Goal: Task Accomplishment & Management: Manage account settings

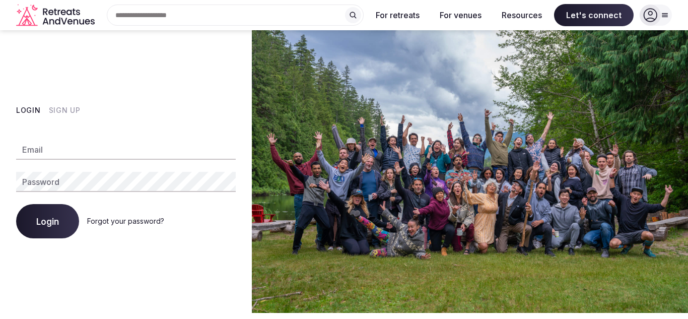
type input "**********"
click at [57, 221] on span "Login" at bounding box center [47, 221] width 23 height 10
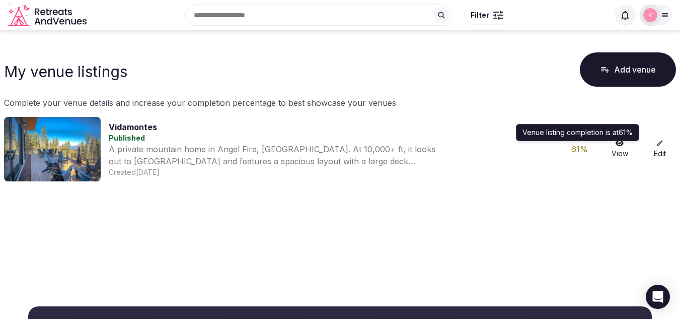
click at [581, 148] on div "61 %" at bounding box center [580, 149] width 32 height 12
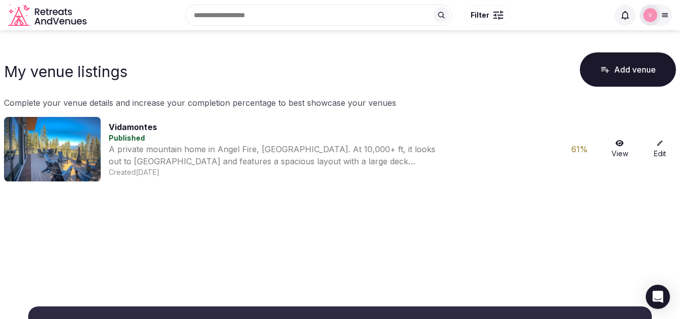
click at [657, 149] on link "Edit" at bounding box center [660, 148] width 32 height 19
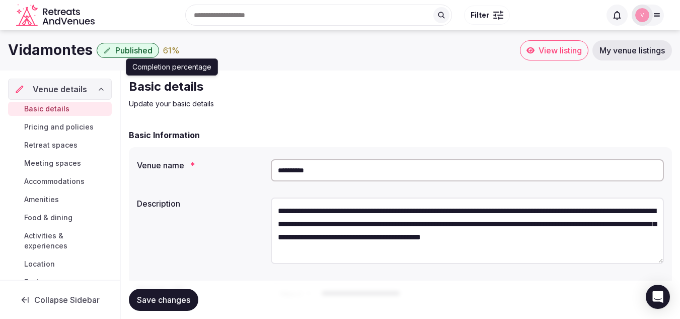
click at [172, 52] on div "61 %" at bounding box center [171, 50] width 17 height 12
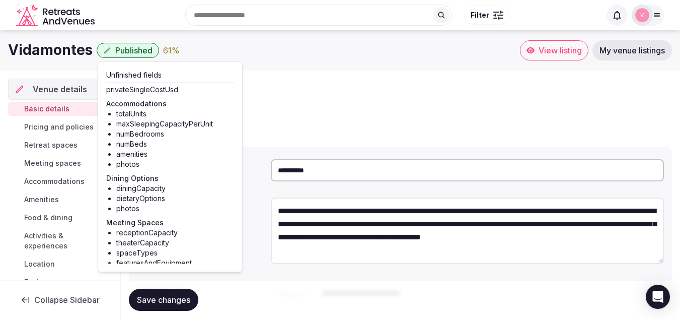
click at [137, 118] on li "totalUnits" at bounding box center [175, 114] width 118 height 10
click at [143, 105] on h3 "Accommodations" at bounding box center [170, 104] width 128 height 10
click at [286, 82] on h2 "Basic details" at bounding box center [298, 87] width 338 height 16
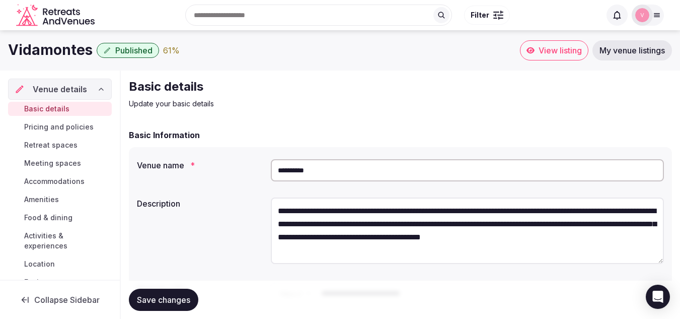
click at [71, 186] on link "Accommodations" at bounding box center [60, 181] width 104 height 14
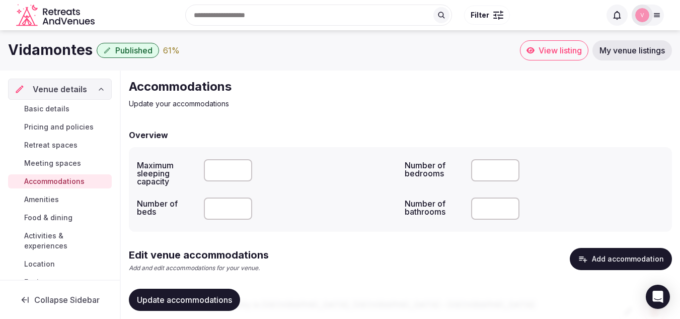
click at [71, 186] on link "Accommodations" at bounding box center [60, 181] width 104 height 14
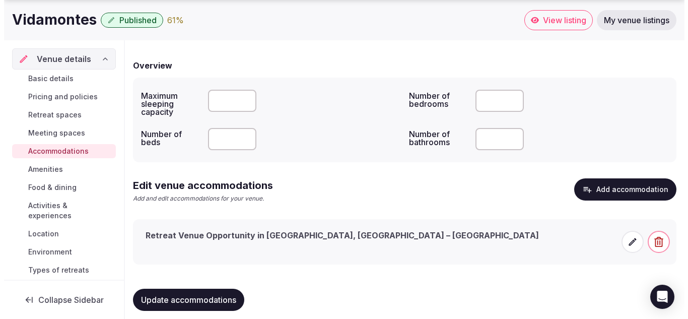
scroll to position [71, 0]
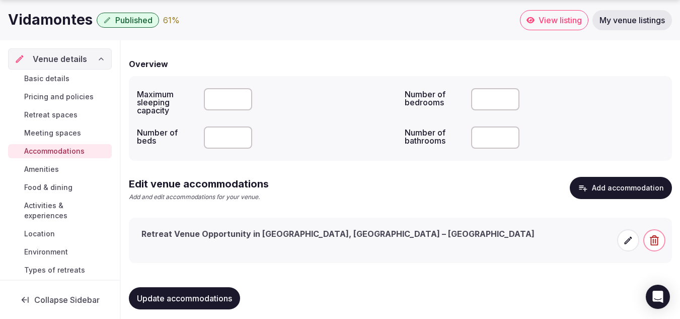
click at [630, 239] on icon at bounding box center [628, 240] width 10 height 10
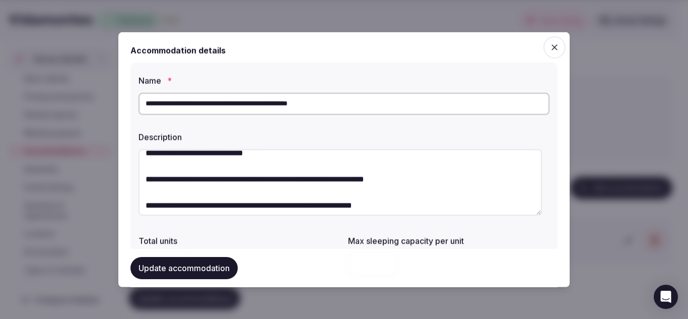
scroll to position [89, 0]
click at [387, 180] on textarea "**********" at bounding box center [339, 182] width 403 height 66
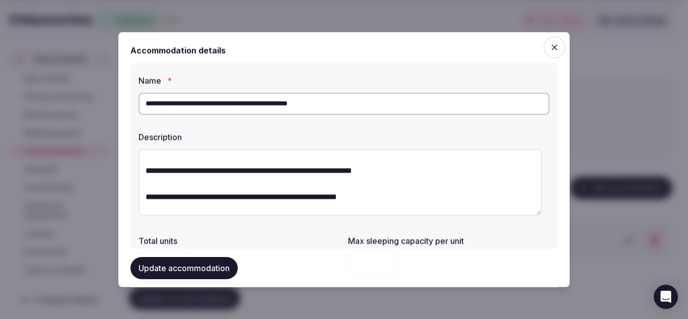
scroll to position [123, 0]
drag, startPoint x: 387, startPoint y: 180, endPoint x: 329, endPoint y: 182, distance: 58.0
drag, startPoint x: 329, startPoint y: 182, endPoint x: 322, endPoint y: 185, distance: 7.5
click at [322, 185] on textarea "**********" at bounding box center [339, 182] width 403 height 66
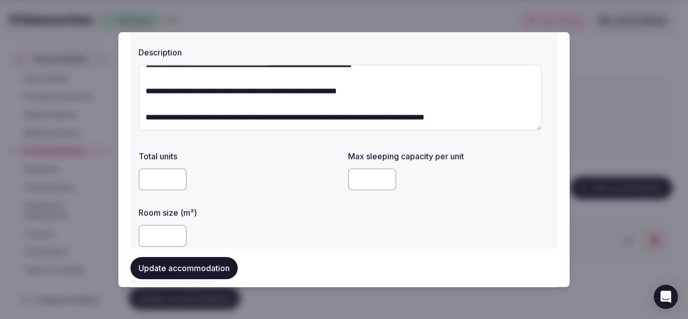
scroll to position [84, 0]
click at [150, 185] on input "number" at bounding box center [162, 179] width 48 height 22
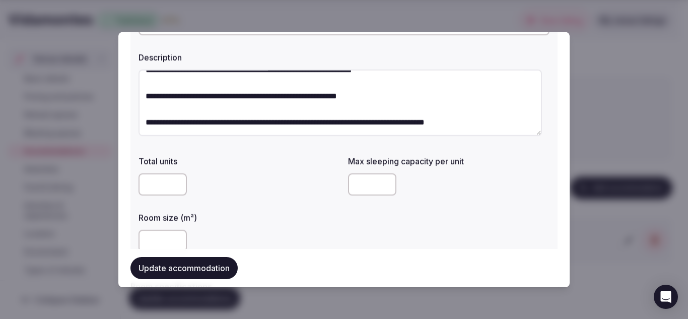
scroll to position [78, 0]
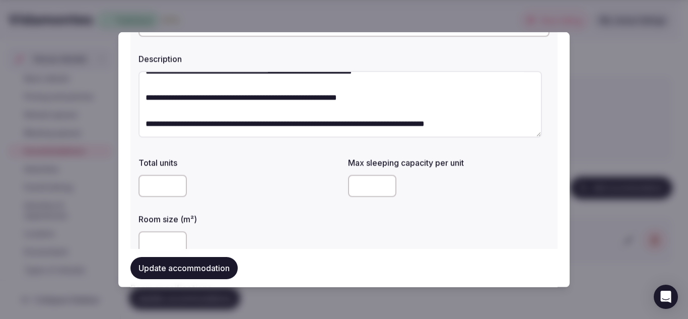
type input "*"
click at [227, 173] on div "*" at bounding box center [238, 185] width 201 height 30
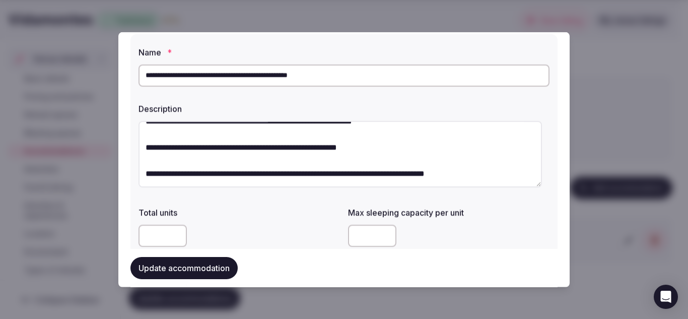
scroll to position [170, 0]
click at [359, 230] on input "number" at bounding box center [372, 235] width 48 height 22
click at [382, 234] on input "*" at bounding box center [372, 235] width 48 height 22
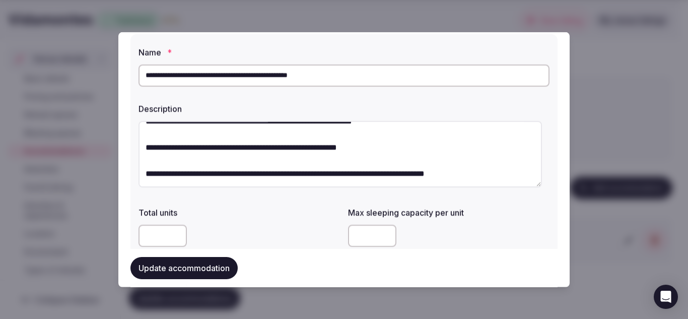
click at [382, 234] on input "*" at bounding box center [372, 235] width 48 height 22
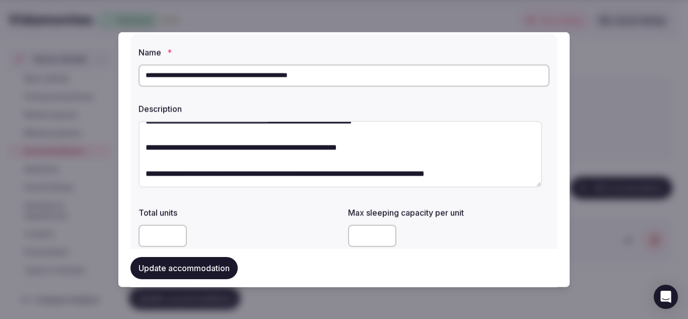
click at [382, 231] on input "**" at bounding box center [372, 235] width 48 height 22
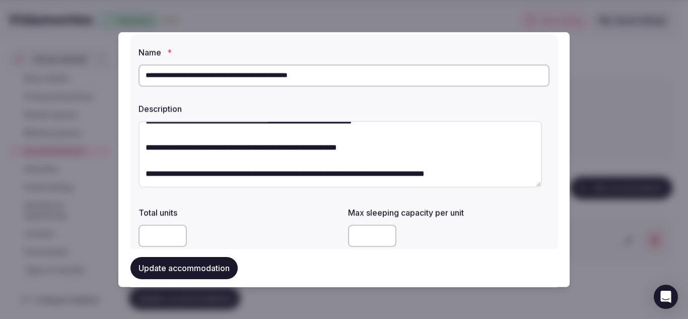
click at [382, 231] on input "**" at bounding box center [372, 235] width 48 height 22
type input "**"
click at [382, 231] on input "**" at bounding box center [372, 235] width 48 height 22
click at [317, 259] on div "Update accommodation" at bounding box center [343, 268] width 427 height 22
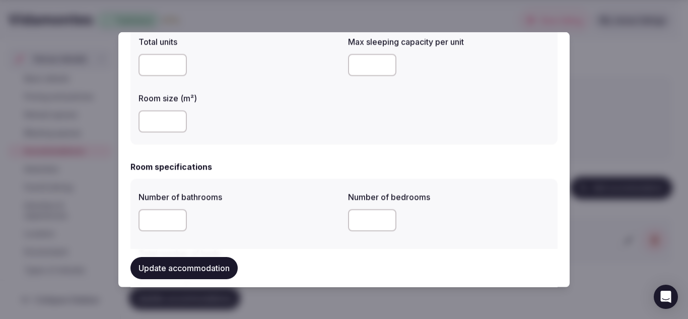
scroll to position [201, 0]
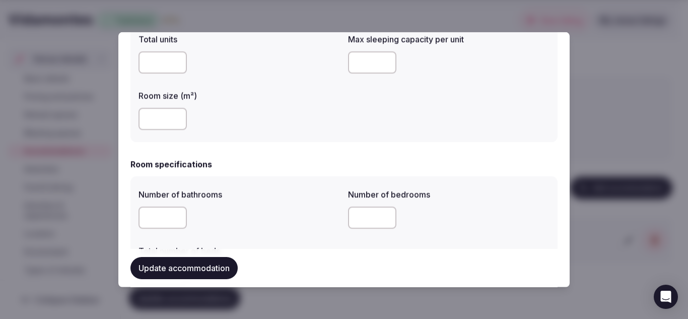
click at [171, 210] on input "number" at bounding box center [162, 217] width 48 height 22
drag, startPoint x: 171, startPoint y: 210, endPoint x: 176, endPoint y: 214, distance: 6.1
click at [176, 214] on input "number" at bounding box center [162, 217] width 48 height 22
click at [176, 214] on input "*" at bounding box center [162, 217] width 48 height 22
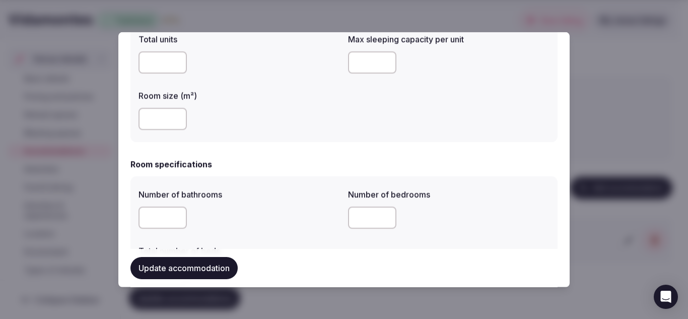
click at [176, 214] on input "*" at bounding box center [162, 217] width 48 height 22
type input "*"
click at [176, 214] on input "*" at bounding box center [162, 217] width 48 height 22
click at [384, 215] on input "*" at bounding box center [372, 217] width 48 height 22
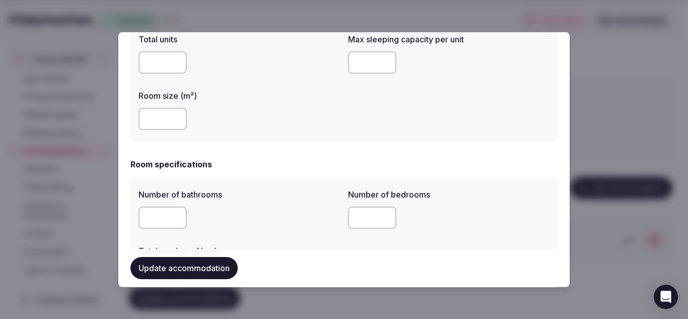
click at [384, 215] on input "*" at bounding box center [372, 217] width 48 height 22
type input "*"
click at [384, 215] on input "*" at bounding box center [372, 217] width 48 height 22
click at [417, 217] on div "*" at bounding box center [448, 217] width 201 height 22
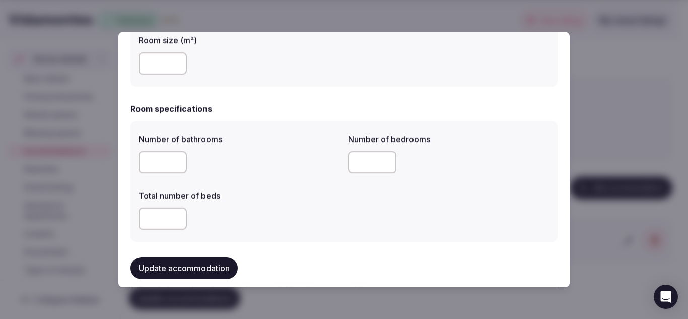
scroll to position [257, 0]
click at [181, 219] on input "number" at bounding box center [162, 217] width 48 height 22
click at [176, 218] on input "*" at bounding box center [162, 217] width 48 height 22
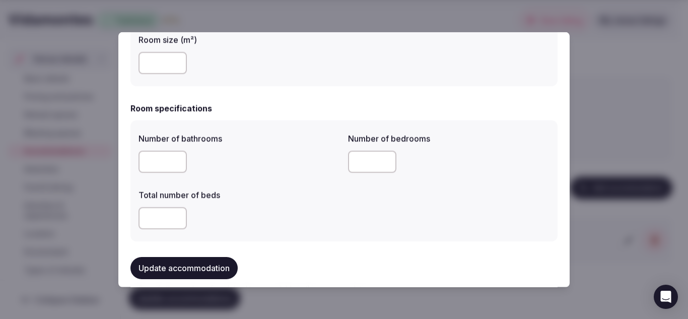
click at [176, 218] on input "*" at bounding box center [162, 217] width 48 height 22
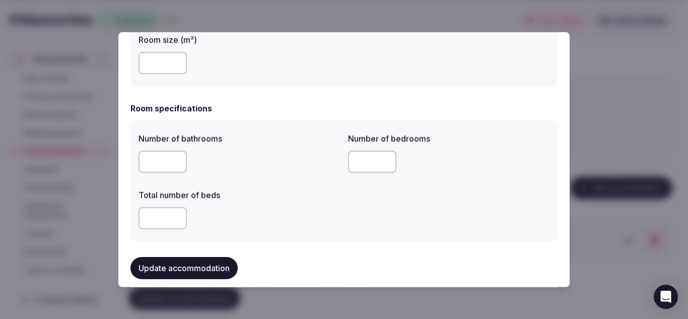
click at [175, 213] on input "*" at bounding box center [162, 217] width 48 height 22
type input "**"
click at [175, 213] on input "**" at bounding box center [162, 217] width 48 height 22
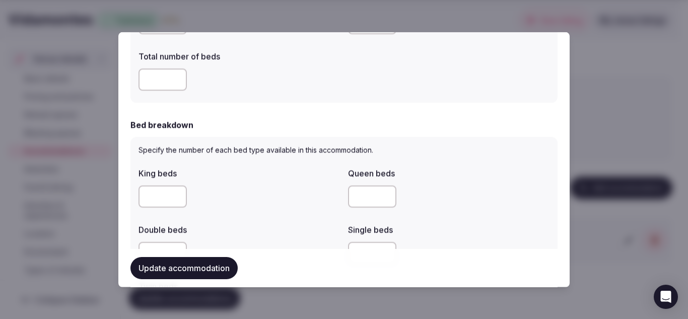
scroll to position [396, 0]
click at [177, 197] on input "number" at bounding box center [162, 195] width 48 height 22
type input "*"
click at [177, 194] on input "*" at bounding box center [162, 195] width 48 height 22
type input "*"
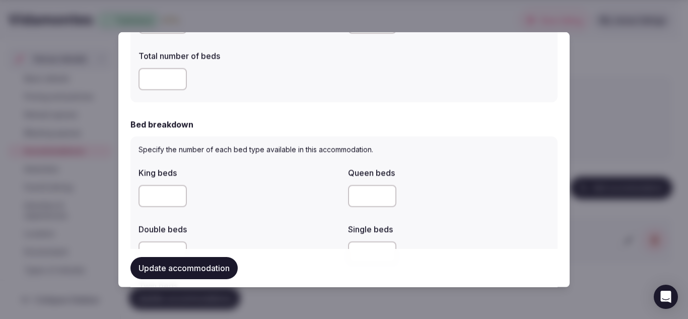
click at [380, 192] on input "*" at bounding box center [372, 195] width 48 height 22
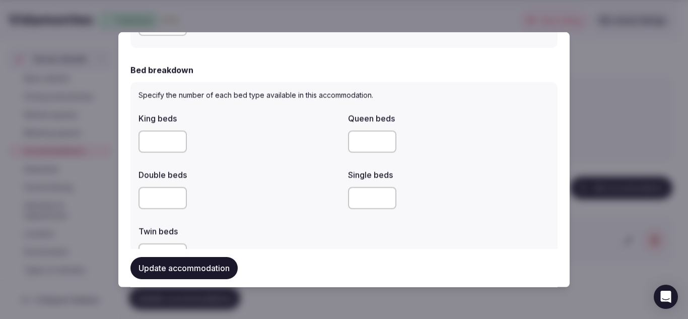
scroll to position [451, 0]
click at [176, 194] on input "*" at bounding box center [162, 197] width 48 height 22
type input "*"
click at [176, 194] on input "*" at bounding box center [162, 197] width 48 height 22
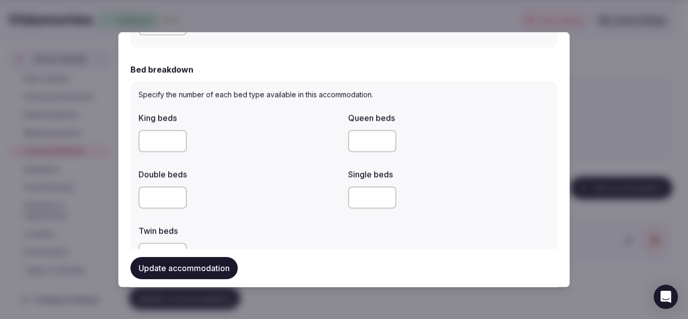
click at [382, 194] on input "*" at bounding box center [372, 197] width 48 height 22
type input "*"
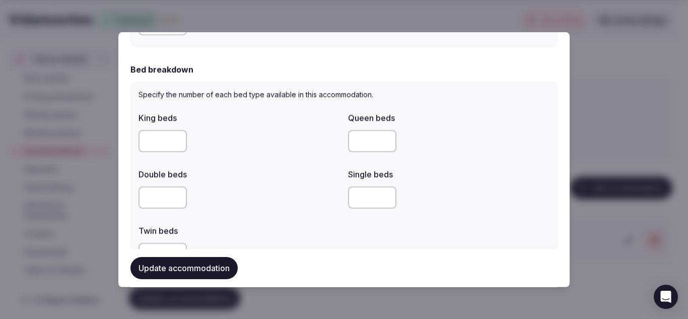
click at [382, 194] on input "*" at bounding box center [372, 197] width 48 height 22
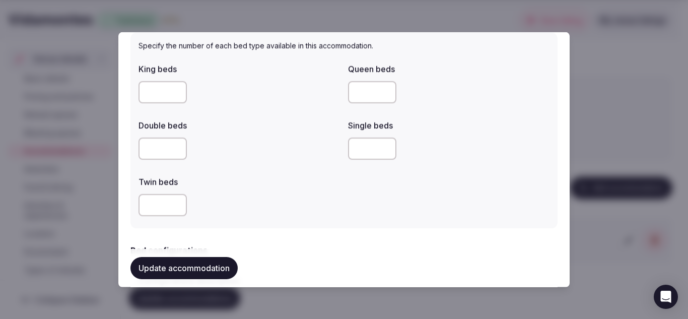
scroll to position [501, 0]
click at [176, 201] on input "*" at bounding box center [162, 204] width 48 height 22
type input "*"
click at [176, 201] on input "*" at bounding box center [162, 204] width 48 height 22
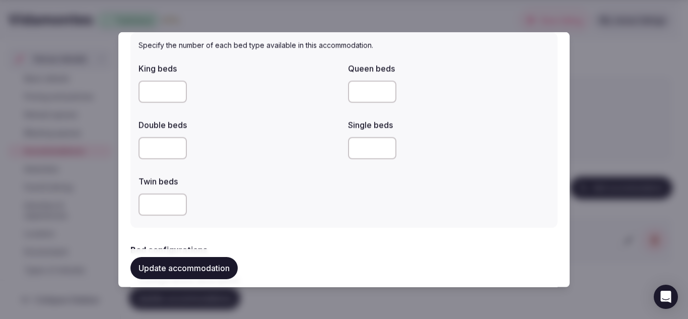
click at [383, 148] on input "*" at bounding box center [372, 147] width 48 height 22
click at [380, 143] on input "*" at bounding box center [372, 147] width 48 height 22
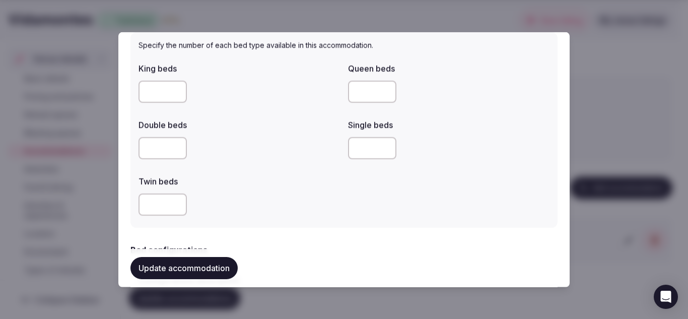
type input "*"
click at [380, 145] on input "*" at bounding box center [372, 147] width 48 height 22
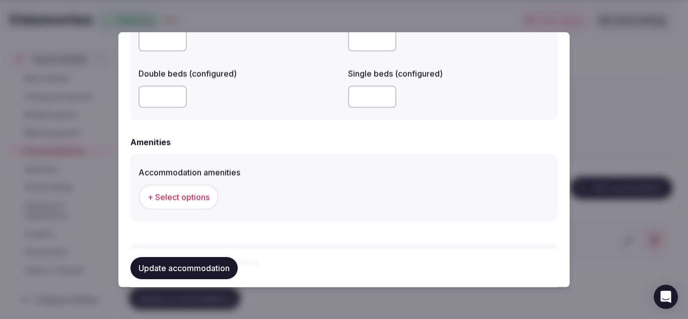
scroll to position [876, 0]
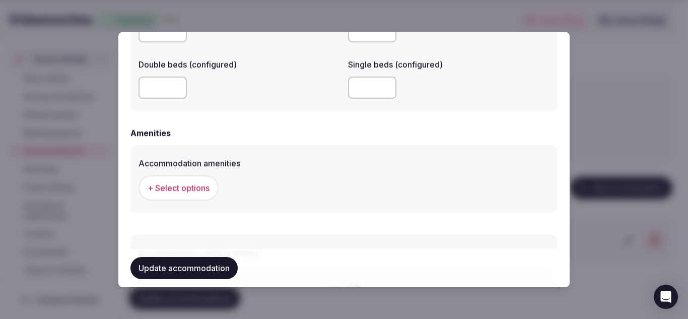
click at [196, 181] on button "+ Select options" at bounding box center [178, 187] width 80 height 25
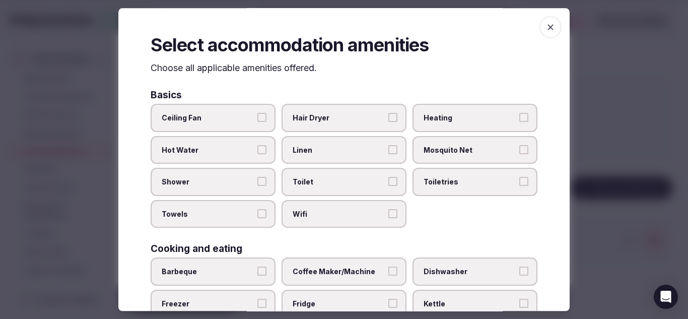
click at [261, 114] on button "Ceiling Fan" at bounding box center [261, 117] width 9 height 9
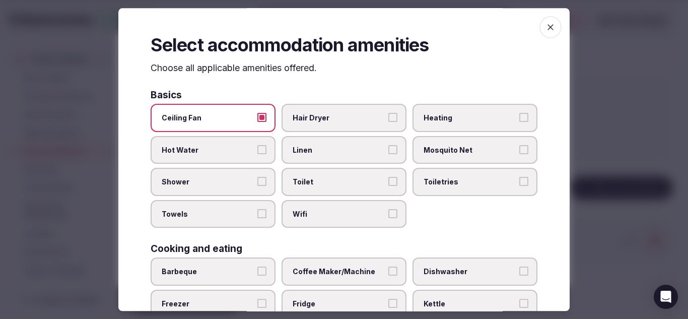
click at [388, 118] on button "Hair Dryer" at bounding box center [392, 117] width 9 height 9
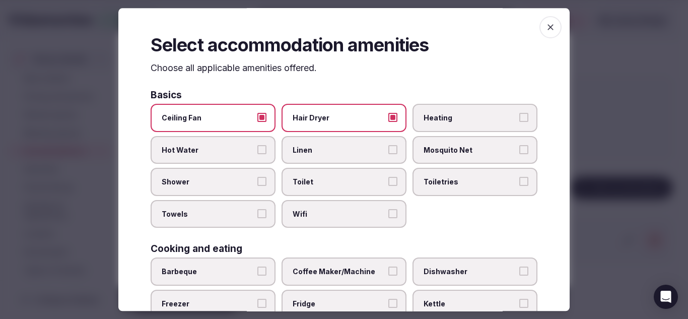
click at [490, 117] on span "Heating" at bounding box center [470, 118] width 93 height 10
click at [519, 117] on button "Heating" at bounding box center [523, 117] width 9 height 9
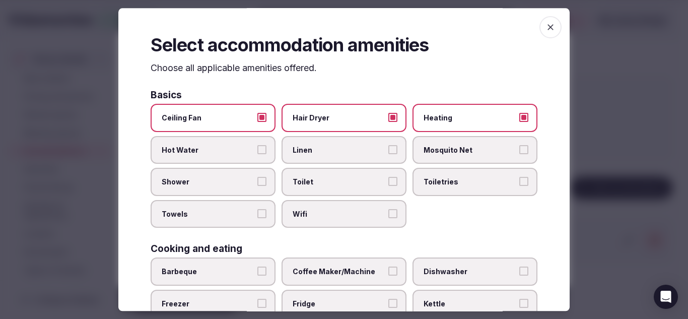
click at [381, 150] on label "Linen" at bounding box center [344, 150] width 125 height 28
click at [388, 150] on button "Linen" at bounding box center [392, 149] width 9 height 9
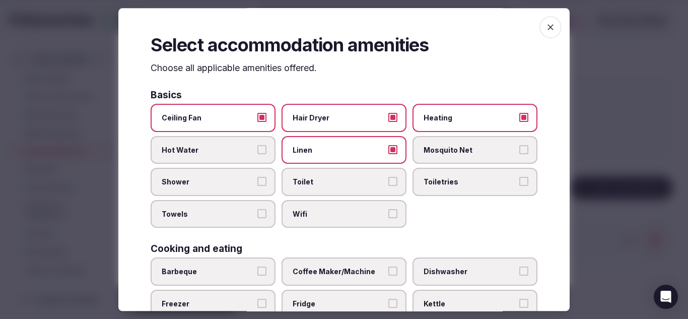
click at [390, 181] on button "Toilet" at bounding box center [392, 181] width 9 height 9
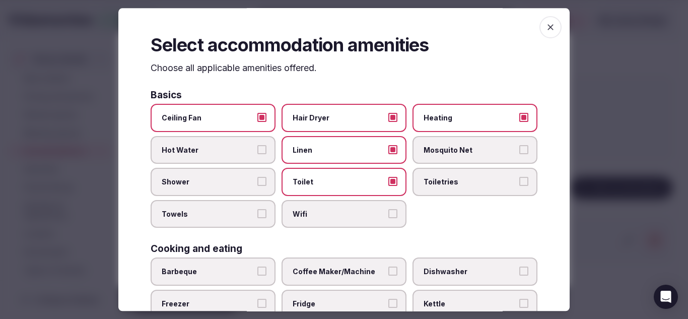
click at [245, 152] on span "Hot Water" at bounding box center [208, 150] width 93 height 10
click at [257, 152] on button "Hot Water" at bounding box center [261, 149] width 9 height 9
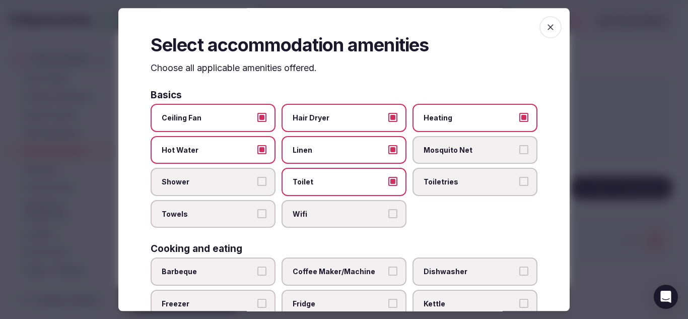
click at [255, 170] on label "Shower" at bounding box center [213, 182] width 125 height 28
click at [257, 177] on button "Shower" at bounding box center [261, 181] width 9 height 9
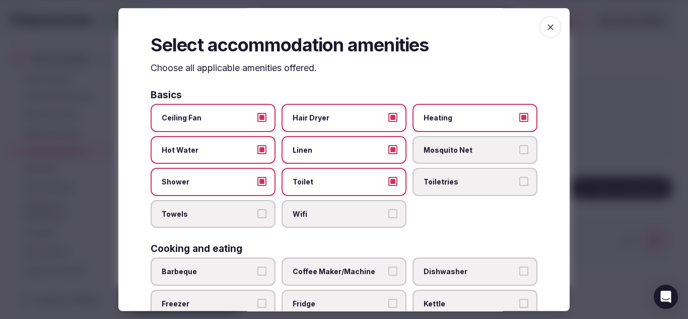
click at [248, 209] on span "Towels" at bounding box center [208, 214] width 93 height 10
click at [257, 209] on button "Towels" at bounding box center [261, 213] width 9 height 9
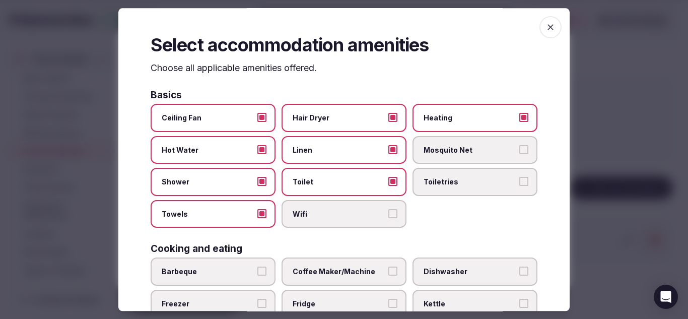
click at [316, 209] on span "Wifi" at bounding box center [339, 214] width 93 height 10
click at [388, 209] on button "Wifi" at bounding box center [392, 213] width 9 height 9
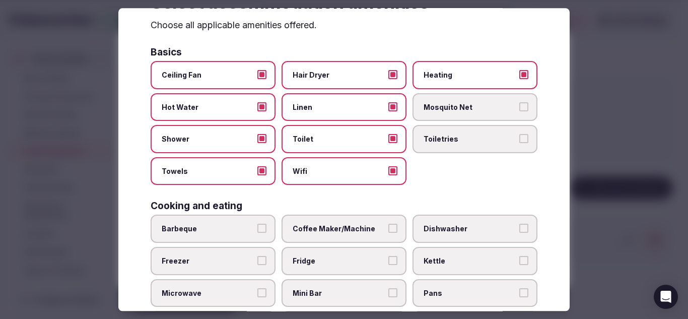
scroll to position [45, 0]
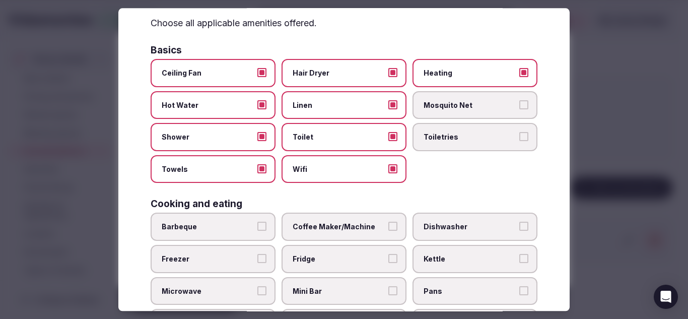
click at [316, 209] on div "Cooking and eating Barbeque Coffee Maker/Machine Dishwasher Freezer Fridge Kett…" at bounding box center [344, 284] width 387 height 170
click at [321, 215] on label "Coffee Maker/Machine" at bounding box center [344, 227] width 125 height 28
click at [388, 222] on button "Coffee Maker/Machine" at bounding box center [392, 226] width 9 height 9
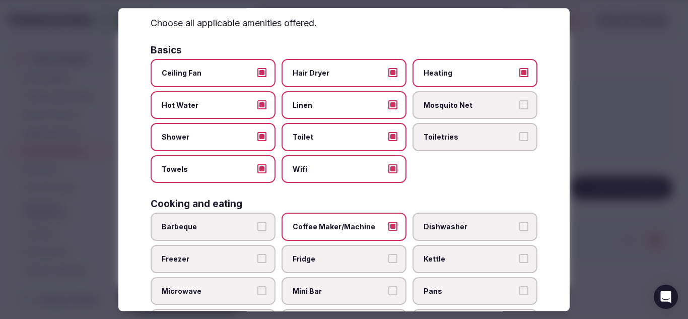
click at [431, 219] on label "Dishwasher" at bounding box center [474, 227] width 125 height 28
click at [519, 222] on button "Dishwasher" at bounding box center [523, 226] width 9 height 9
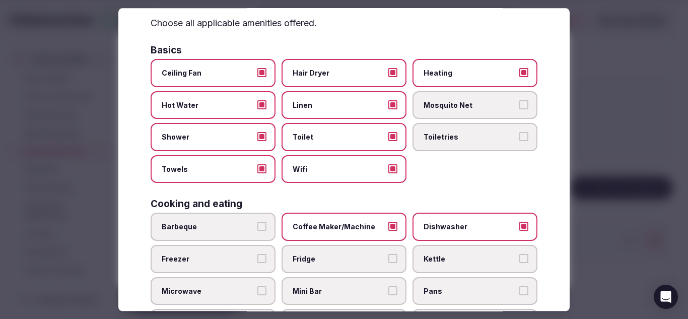
click at [311, 262] on span "Fridge" at bounding box center [339, 259] width 93 height 10
click at [388, 262] on button "Fridge" at bounding box center [392, 258] width 9 height 9
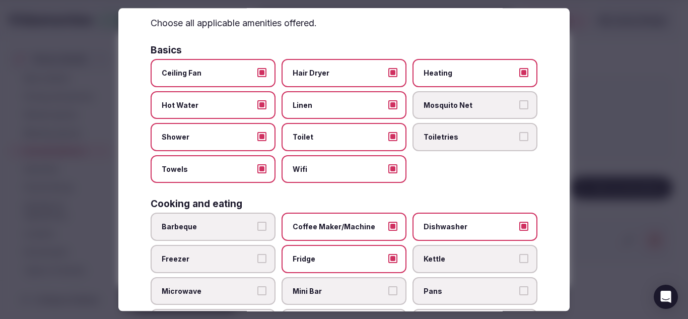
click at [236, 261] on span "Freezer" at bounding box center [208, 259] width 93 height 10
click at [257, 261] on button "Freezer" at bounding box center [261, 258] width 9 height 9
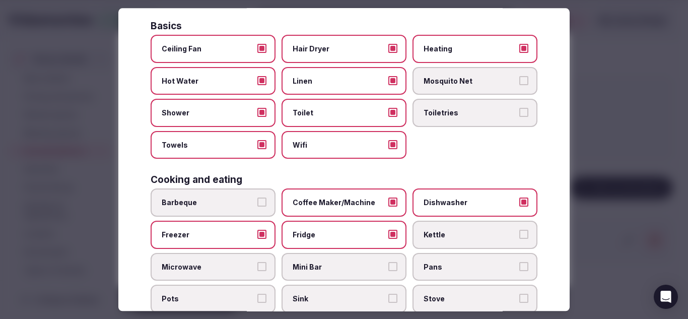
scroll to position [69, 0]
click at [213, 199] on span "Barbeque" at bounding box center [208, 202] width 93 height 10
click at [257, 199] on button "Barbeque" at bounding box center [261, 201] width 9 height 9
click at [230, 261] on span "Microwave" at bounding box center [208, 266] width 93 height 10
click at [257, 261] on button "Microwave" at bounding box center [261, 265] width 9 height 9
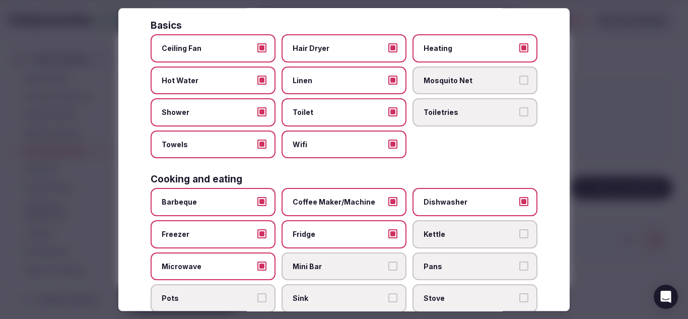
click at [466, 268] on span "Pans" at bounding box center [470, 266] width 93 height 10
click at [519, 268] on button "Pans" at bounding box center [523, 265] width 9 height 9
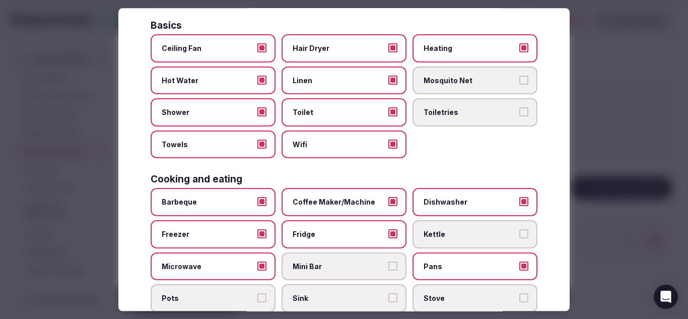
click at [451, 240] on label "Kettle" at bounding box center [474, 234] width 125 height 28
click at [519, 238] on button "Kettle" at bounding box center [523, 233] width 9 height 9
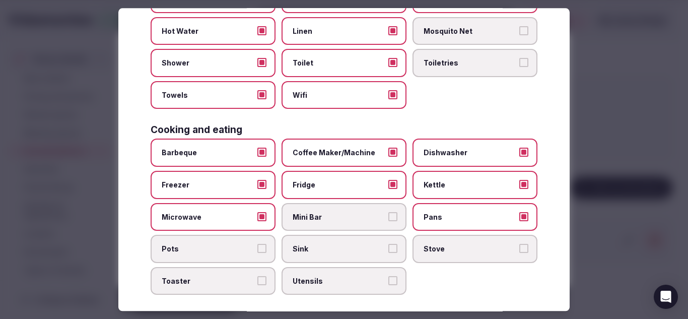
scroll to position [122, 0]
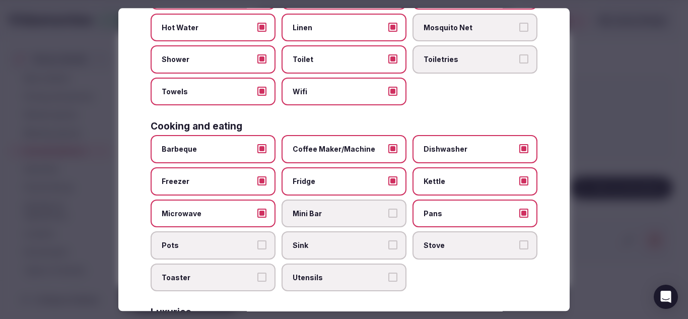
click at [451, 241] on span "Stove" at bounding box center [470, 246] width 93 height 10
click at [519, 241] on button "Stove" at bounding box center [523, 245] width 9 height 9
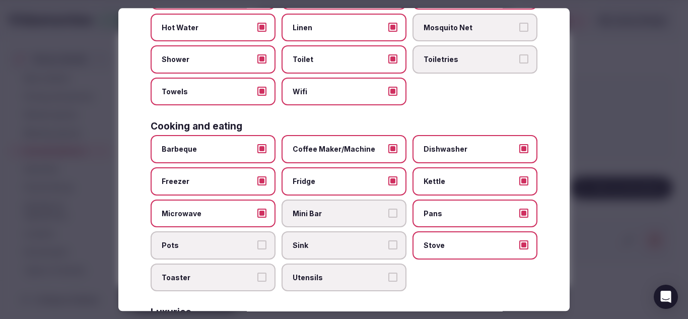
click at [370, 239] on label "Sink" at bounding box center [344, 246] width 125 height 28
click at [388, 241] on button "Sink" at bounding box center [392, 245] width 9 height 9
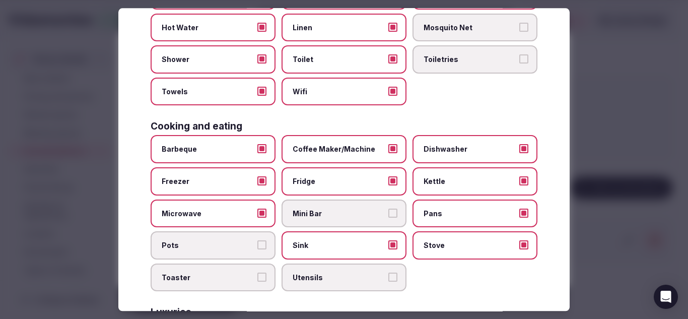
click at [346, 266] on label "Utensils" at bounding box center [344, 277] width 125 height 28
click at [388, 272] on button "Utensils" at bounding box center [392, 276] width 9 height 9
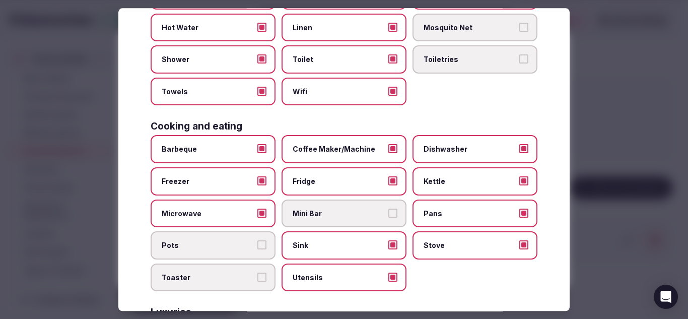
click at [228, 267] on label "Toaster" at bounding box center [213, 277] width 125 height 28
click at [257, 272] on button "Toaster" at bounding box center [261, 276] width 9 height 9
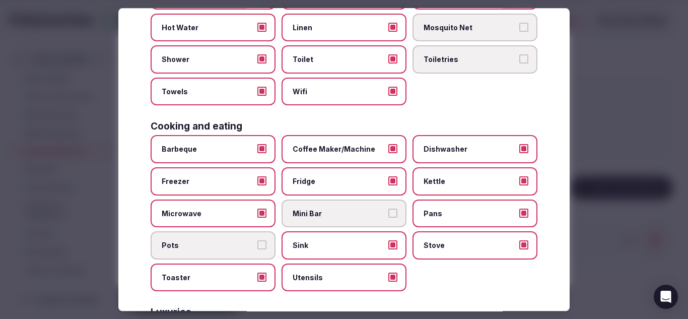
click at [223, 250] on span "Pots" at bounding box center [208, 246] width 93 height 10
click at [257, 250] on button "Pots" at bounding box center [261, 245] width 9 height 9
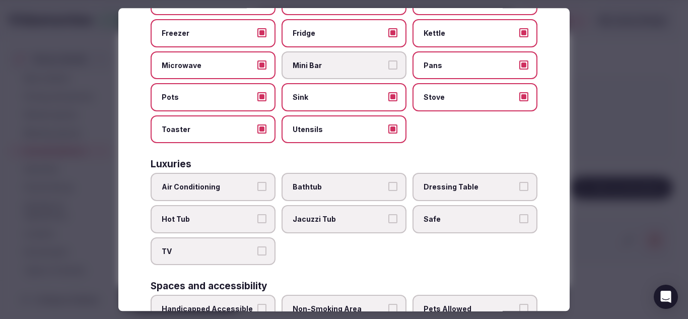
scroll to position [271, 0]
click at [238, 221] on span "Hot Tub" at bounding box center [208, 219] width 93 height 10
click at [257, 221] on button "Hot Tub" at bounding box center [261, 218] width 9 height 9
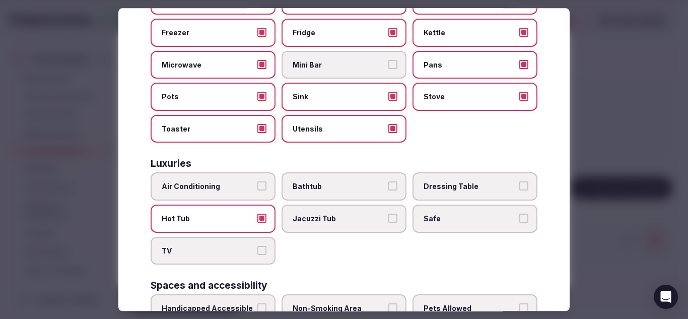
click at [253, 252] on label "TV" at bounding box center [213, 251] width 125 height 28
click at [257, 252] on button "TV" at bounding box center [261, 250] width 9 height 9
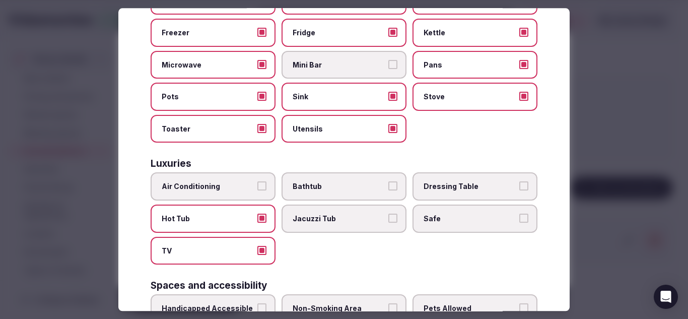
click at [337, 196] on label "Bathtub" at bounding box center [344, 187] width 125 height 28
click at [388, 191] on button "Bathtub" at bounding box center [392, 186] width 9 height 9
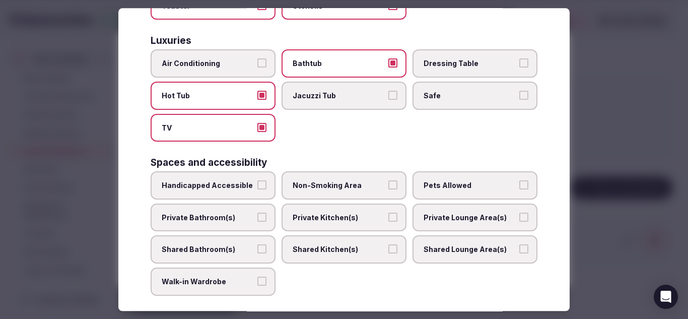
scroll to position [396, 0]
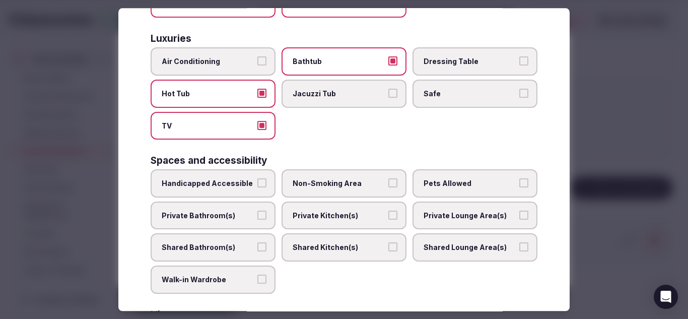
click at [247, 216] on span "Private Bathroom(s)" at bounding box center [208, 215] width 93 height 10
click at [257, 216] on button "Private Bathroom(s)" at bounding box center [261, 214] width 9 height 9
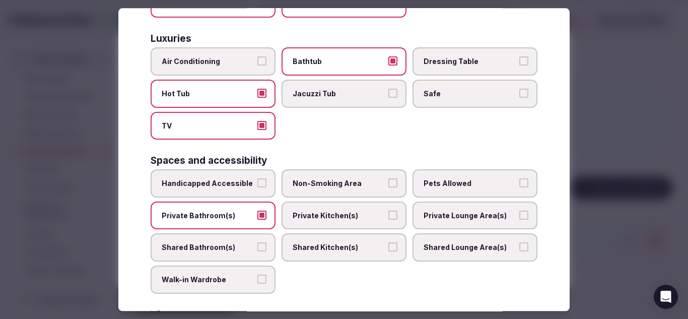
click at [254, 246] on label "Shared Bathroom(s)" at bounding box center [213, 248] width 125 height 28
click at [257, 246] on button "Shared Bathroom(s)" at bounding box center [261, 247] width 9 height 9
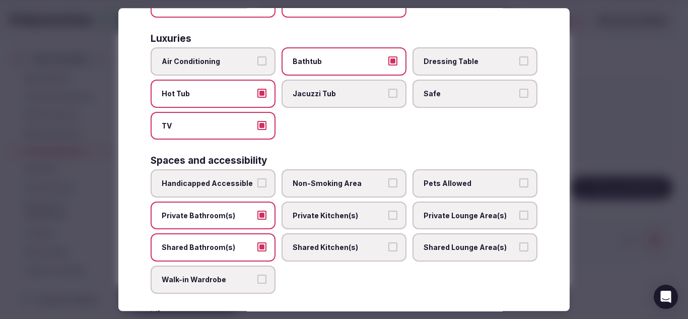
click at [384, 208] on label "Private Kitchen(s)" at bounding box center [344, 215] width 125 height 28
click at [388, 210] on button "Private Kitchen(s)" at bounding box center [392, 214] width 9 height 9
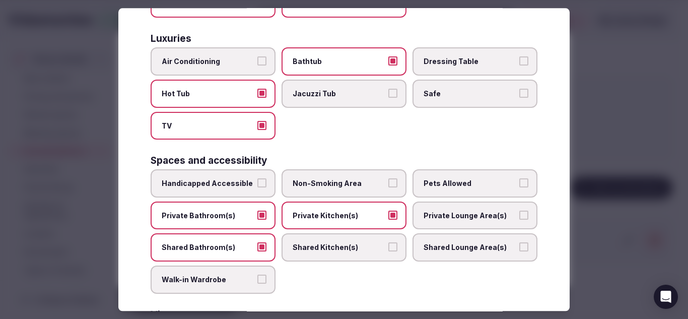
click at [390, 187] on button "Non-Smoking Area" at bounding box center [392, 183] width 9 height 9
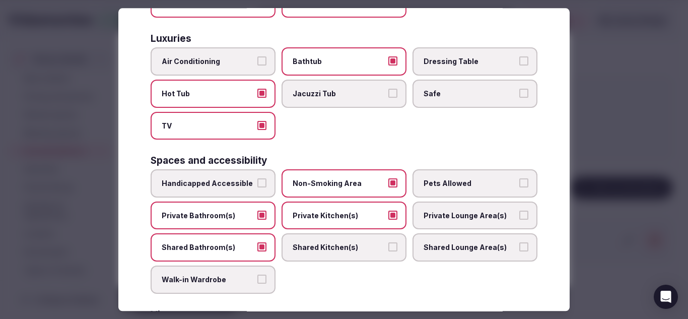
click at [476, 218] on span "Private Lounge Area(s)" at bounding box center [470, 215] width 93 height 10
click at [519, 218] on button "Private Lounge Area(s)" at bounding box center [523, 214] width 9 height 9
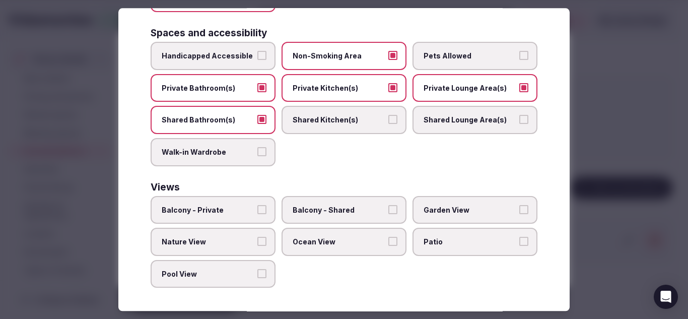
scroll to position [524, 0]
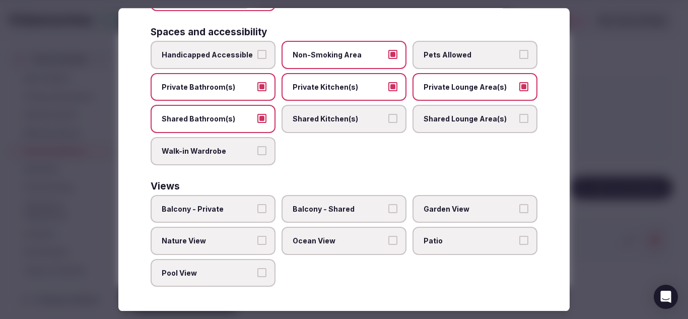
click at [250, 212] on span "Balcony - Private" at bounding box center [208, 209] width 93 height 10
click at [257, 212] on button "Balcony - Private" at bounding box center [261, 208] width 9 height 9
click at [244, 236] on span "Nature View" at bounding box center [208, 241] width 93 height 10
click at [257, 236] on button "Nature View" at bounding box center [261, 240] width 9 height 9
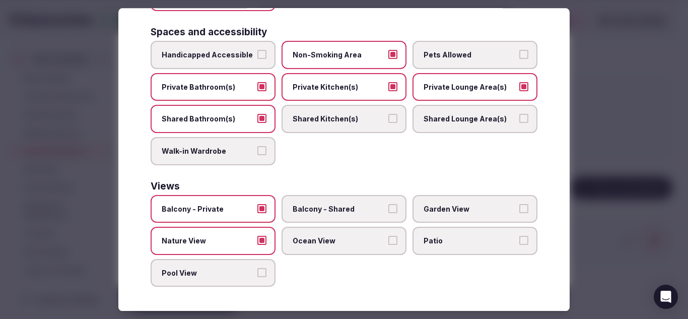
click at [442, 234] on label "Patio" at bounding box center [474, 241] width 125 height 28
click at [519, 236] on button "Patio" at bounding box center [523, 240] width 9 height 9
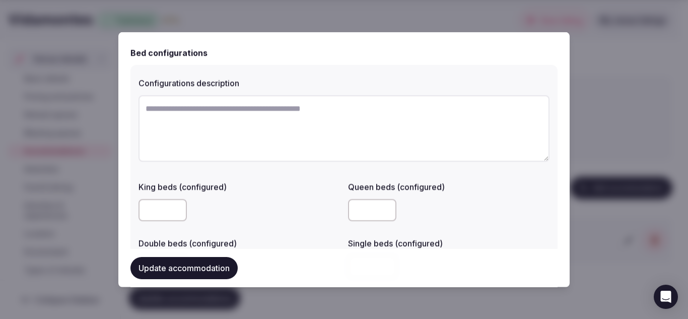
scroll to position [694, 0]
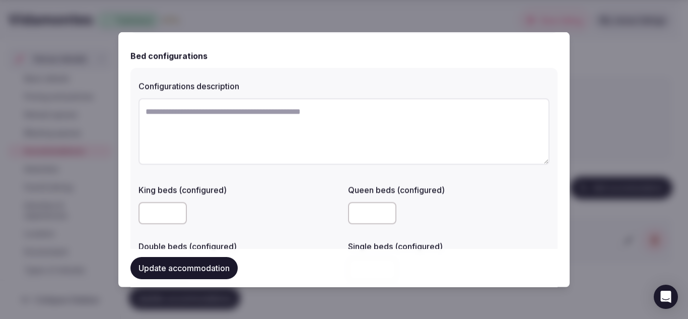
click at [262, 132] on textarea at bounding box center [343, 131] width 411 height 66
click at [236, 104] on textarea "******" at bounding box center [339, 131] width 403 height 66
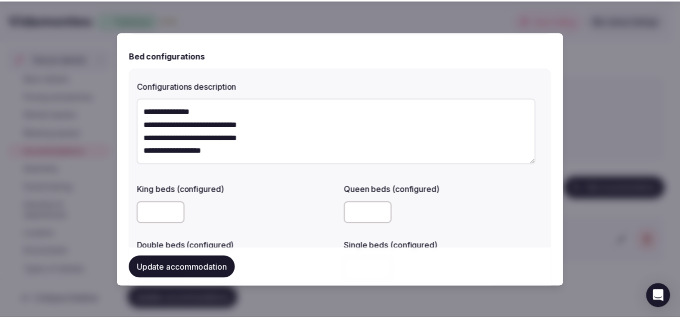
scroll to position [6, 0]
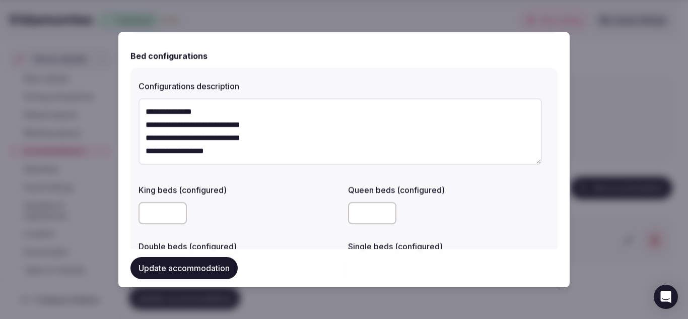
click at [168, 146] on textarea "**********" at bounding box center [339, 131] width 403 height 66
click at [176, 119] on textarea "**********" at bounding box center [339, 131] width 403 height 66
type textarea "**********"
click at [183, 263] on button "Update accommodation" at bounding box center [183, 268] width 107 height 22
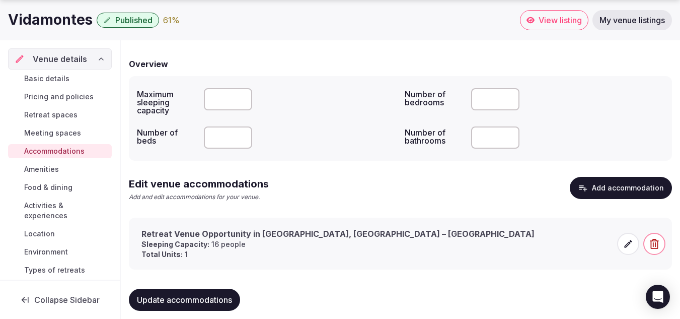
scroll to position [84, 0]
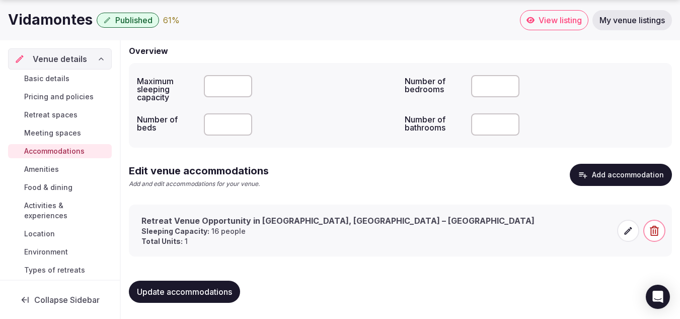
click at [243, 121] on input "*" at bounding box center [228, 124] width 48 height 22
type input "**"
click at [243, 121] on input "**" at bounding box center [228, 124] width 48 height 22
click at [241, 85] on input "**" at bounding box center [228, 86] width 48 height 22
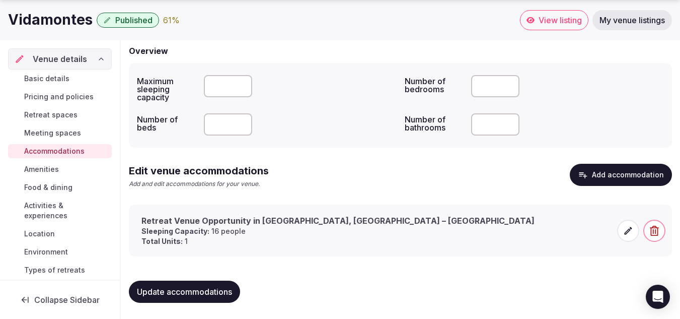
click at [241, 85] on input "**" at bounding box center [228, 86] width 48 height 22
type input "**"
click at [241, 85] on input "**" at bounding box center [228, 86] width 48 height 22
click at [201, 290] on span "Update accommodations" at bounding box center [184, 292] width 95 height 10
click at [170, 19] on div "74 %" at bounding box center [172, 20] width 18 height 12
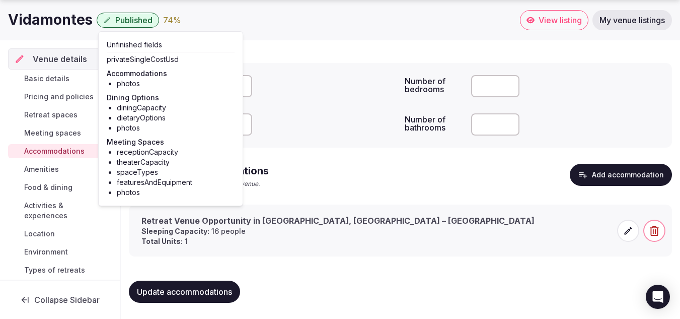
click at [53, 182] on link "Food & dining" at bounding box center [60, 187] width 104 height 14
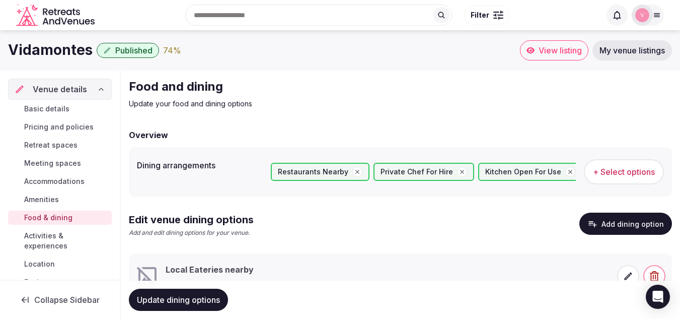
click at [608, 223] on button "Add dining option" at bounding box center [626, 224] width 93 height 22
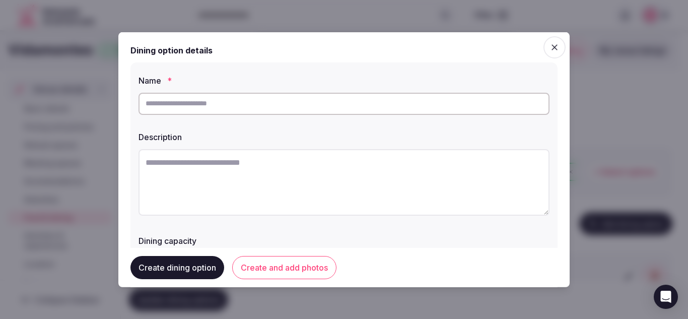
click at [241, 104] on input "text" at bounding box center [343, 103] width 411 height 22
click at [206, 109] on input "**********" at bounding box center [343, 103] width 411 height 22
type input "*"
type input "**********"
click at [193, 175] on textarea at bounding box center [343, 182] width 411 height 66
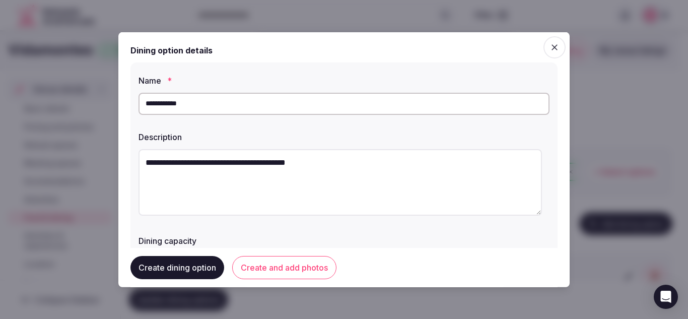
click at [226, 170] on textarea "**********" at bounding box center [339, 182] width 403 height 66
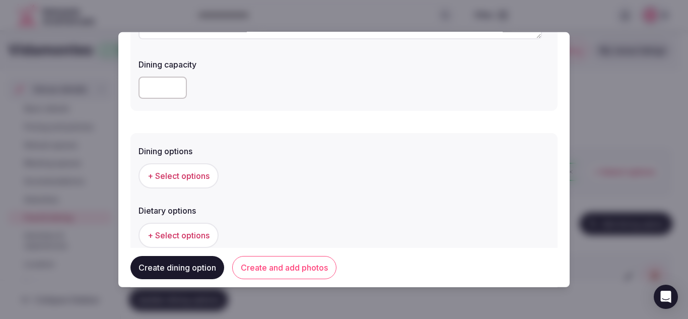
scroll to position [177, 0]
type textarea "**********"
click at [176, 174] on span "+ Select options" at bounding box center [179, 174] width 62 height 11
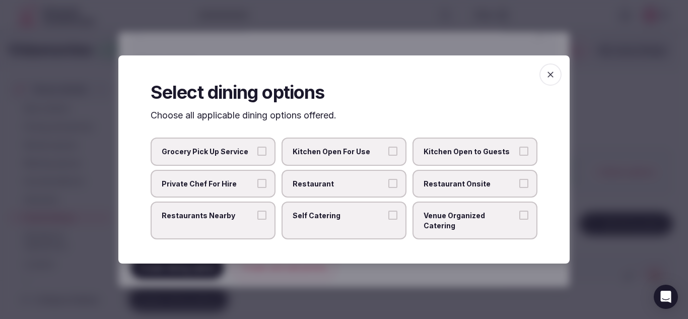
click at [254, 151] on label "Grocery Pick Up Service" at bounding box center [213, 151] width 125 height 28
click at [257, 151] on button "Grocery Pick Up Service" at bounding box center [261, 151] width 9 height 9
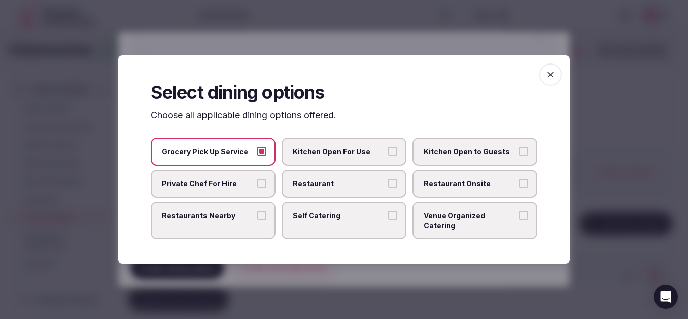
click at [257, 189] on label "Private Chef For Hire" at bounding box center [213, 184] width 125 height 28
click at [257, 188] on button "Private Chef For Hire" at bounding box center [261, 183] width 9 height 9
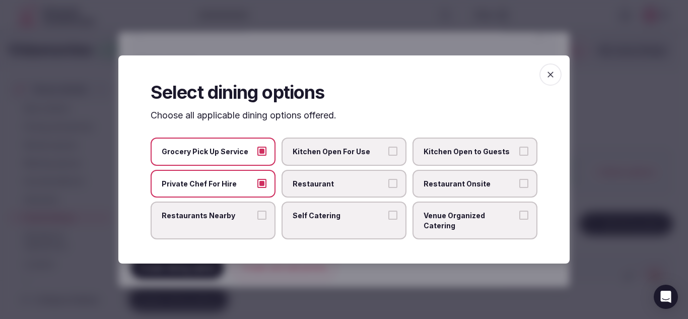
click at [260, 216] on button "Restaurants Nearby" at bounding box center [261, 214] width 9 height 9
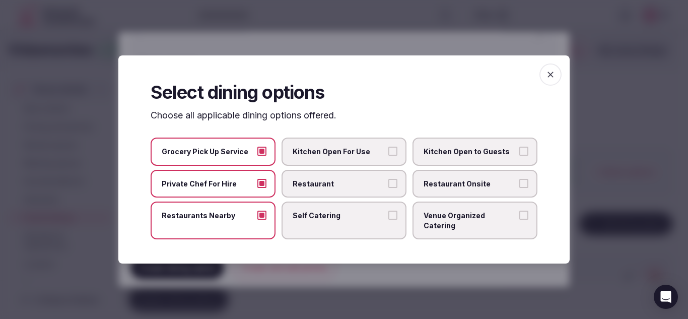
click at [551, 78] on icon "button" at bounding box center [550, 75] width 6 height 6
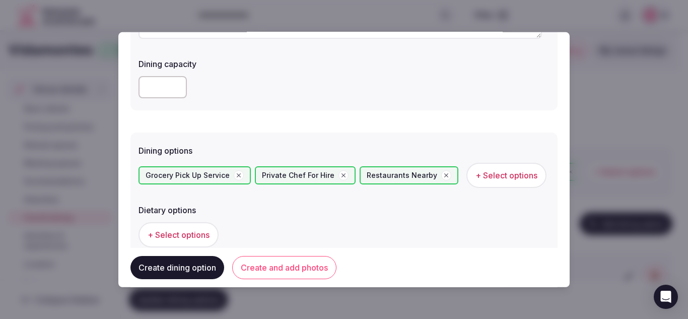
click at [183, 230] on span "+ Select options" at bounding box center [179, 234] width 62 height 11
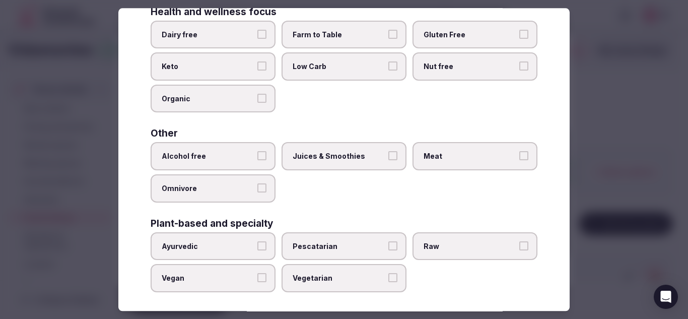
scroll to position [144, 0]
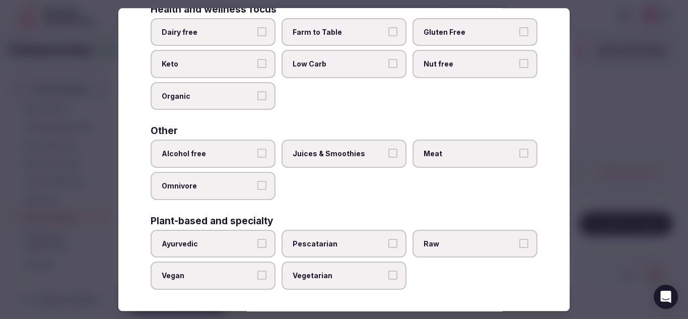
click at [444, 146] on label "Meat" at bounding box center [474, 154] width 125 height 28
click at [519, 149] on button "Meat" at bounding box center [523, 153] width 9 height 9
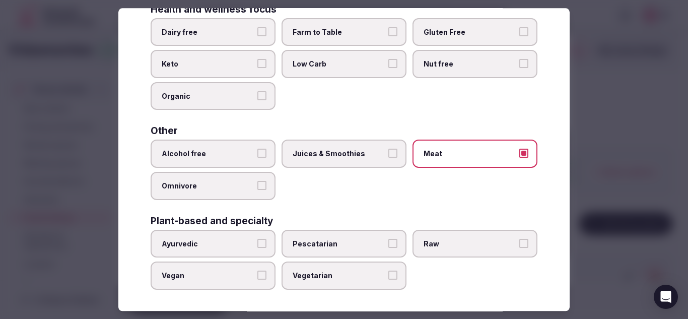
click at [436, 240] on span "Raw" at bounding box center [470, 244] width 93 height 10
click at [519, 240] on button "Raw" at bounding box center [523, 243] width 9 height 9
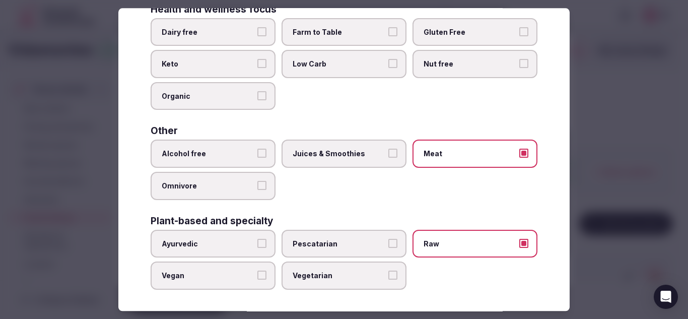
click at [359, 278] on span "Vegetarian" at bounding box center [339, 276] width 93 height 10
click at [388, 278] on button "Vegetarian" at bounding box center [392, 275] width 9 height 9
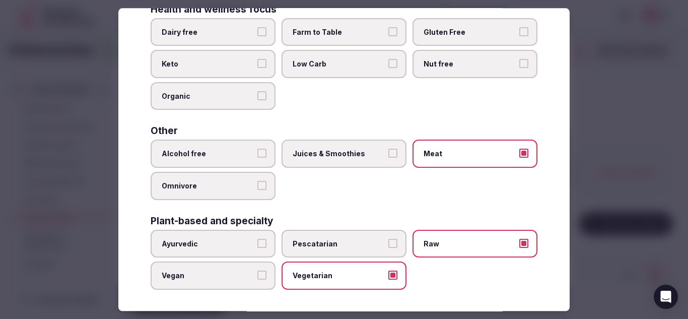
click at [228, 284] on label "Vegan" at bounding box center [213, 276] width 125 height 28
click at [257, 280] on button "Vegan" at bounding box center [261, 275] width 9 height 9
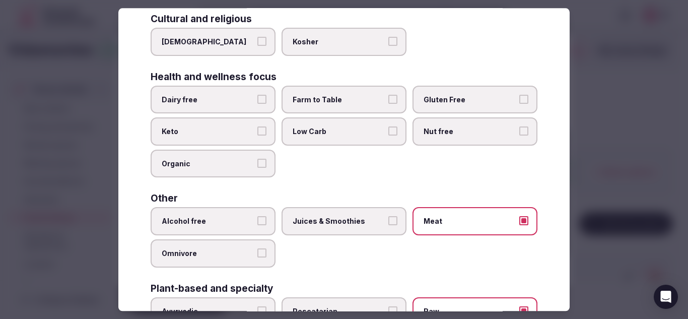
scroll to position [68, 0]
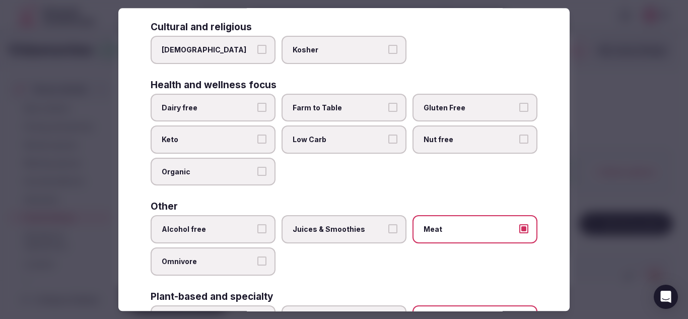
click at [235, 176] on span "Organic" at bounding box center [208, 172] width 93 height 10
click at [257, 176] on button "Organic" at bounding box center [261, 171] width 9 height 9
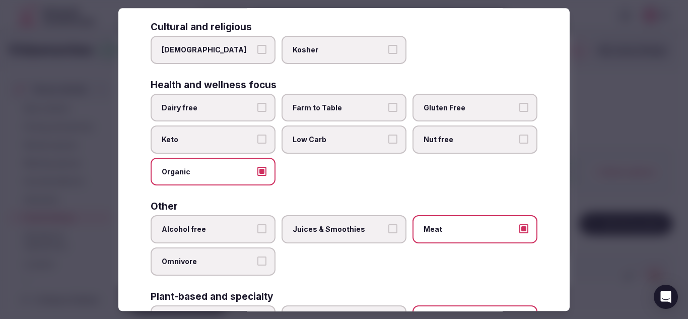
click at [246, 163] on label "Organic" at bounding box center [213, 172] width 125 height 28
click at [257, 167] on button "Organic" at bounding box center [261, 171] width 9 height 9
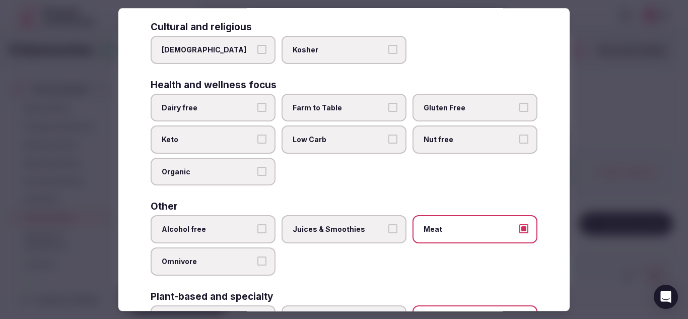
click at [252, 169] on label "Organic" at bounding box center [213, 172] width 125 height 28
click at [257, 169] on button "Organic" at bounding box center [261, 171] width 9 height 9
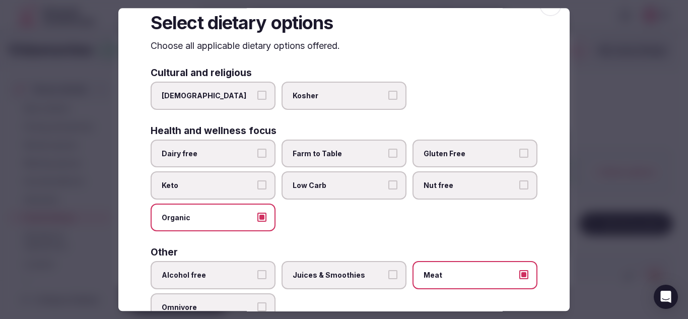
scroll to position [18, 0]
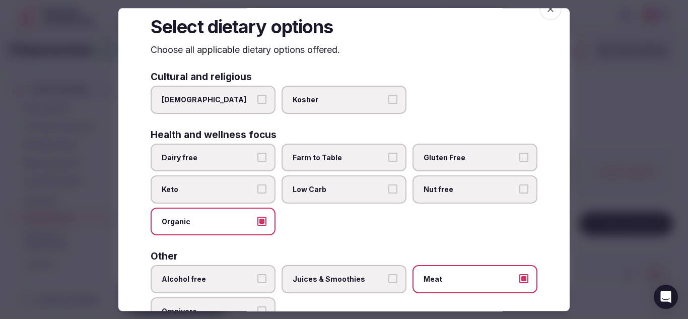
click at [464, 145] on label "Gluten Free" at bounding box center [474, 158] width 125 height 28
click at [519, 153] on button "Gluten Free" at bounding box center [523, 157] width 9 height 9
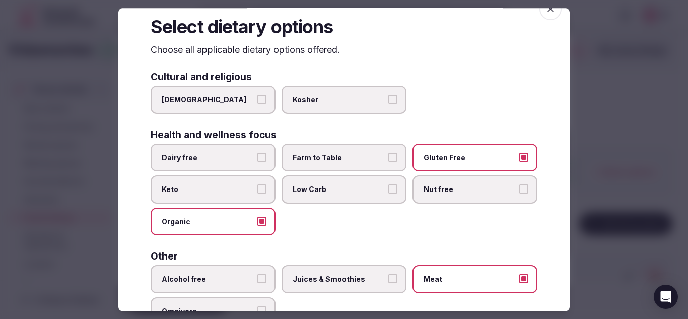
click at [450, 176] on label "Nut free" at bounding box center [474, 190] width 125 height 28
click at [519, 185] on button "Nut free" at bounding box center [523, 189] width 9 height 9
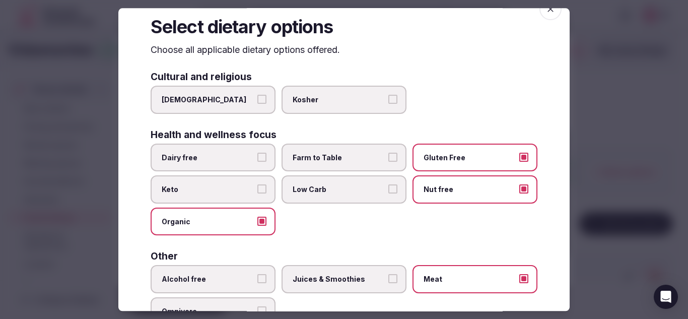
click at [245, 157] on span "Dairy free" at bounding box center [208, 158] width 93 height 10
click at [257, 157] on button "Dairy free" at bounding box center [261, 157] width 9 height 9
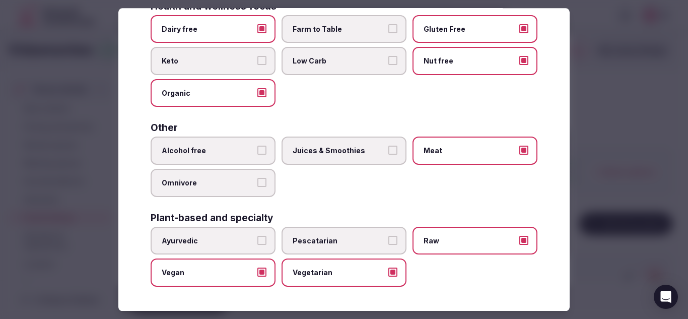
scroll to position [0, 0]
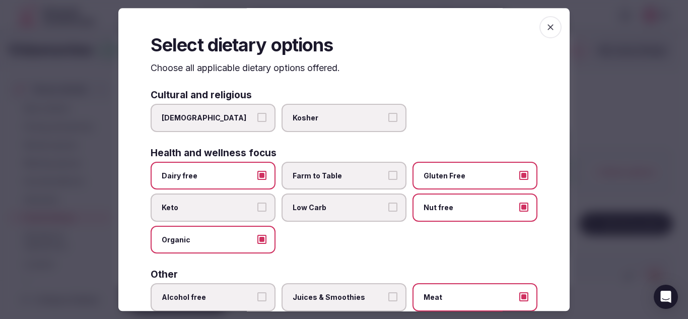
click at [545, 22] on icon "button" at bounding box center [550, 27] width 10 height 10
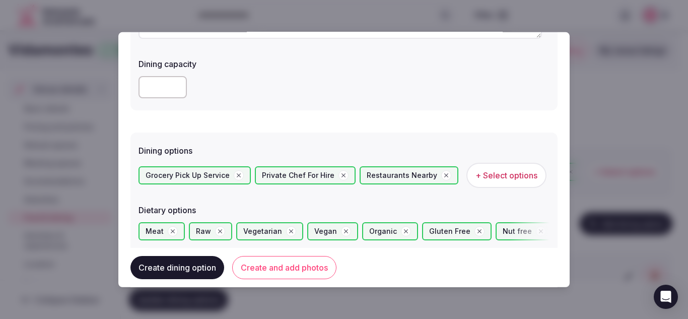
click at [154, 85] on input "number" at bounding box center [162, 87] width 48 height 22
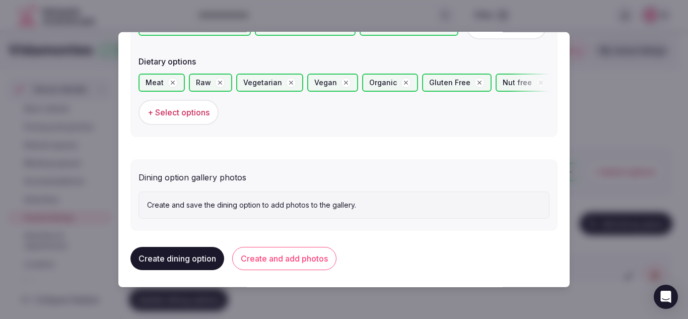
scroll to position [328, 0]
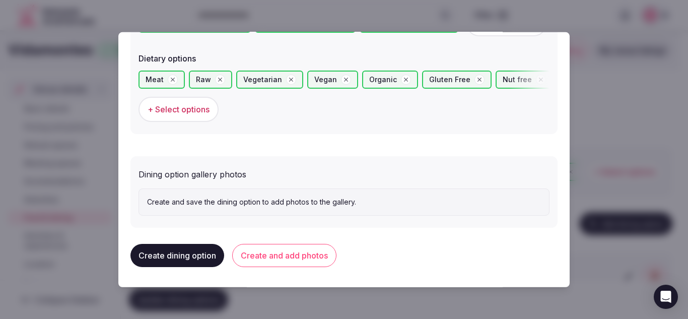
type input "**"
click at [174, 112] on span "+ Select options" at bounding box center [179, 109] width 62 height 11
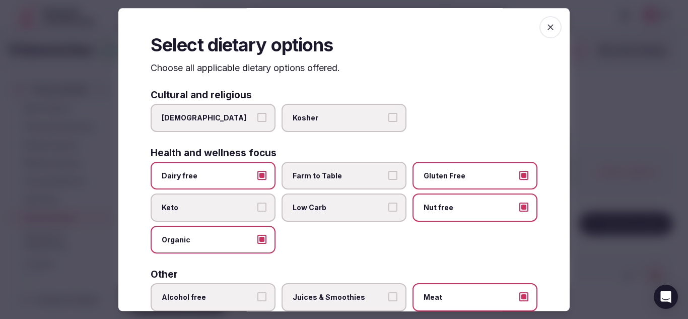
click at [545, 28] on icon "button" at bounding box center [550, 27] width 10 height 10
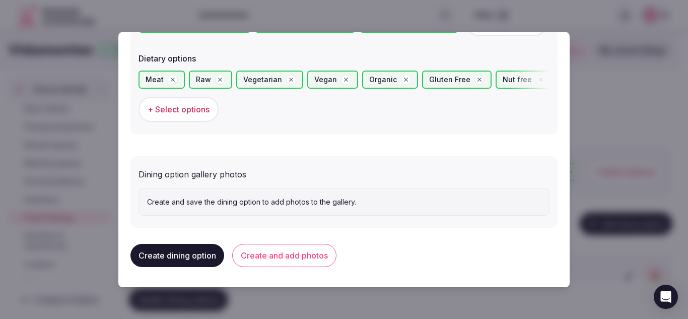
click at [187, 258] on button "Create dining option" at bounding box center [177, 255] width 94 height 23
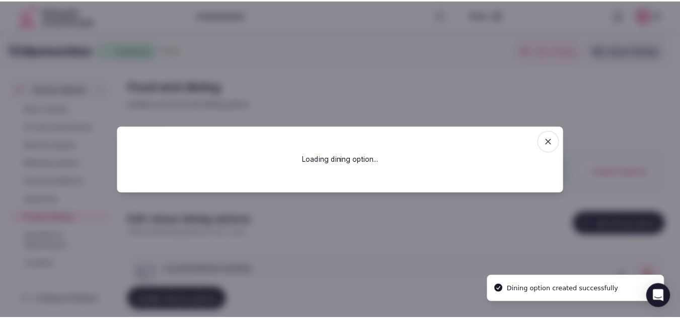
scroll to position [0, 0]
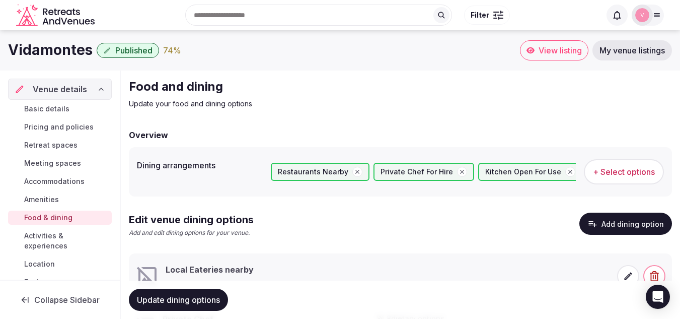
click at [303, 219] on div "Edit venue dining options Add and edit dining options for your venue. Add dinin…" at bounding box center [400, 229] width 543 height 33
click at [171, 294] on button "Update dining options" at bounding box center [178, 300] width 99 height 22
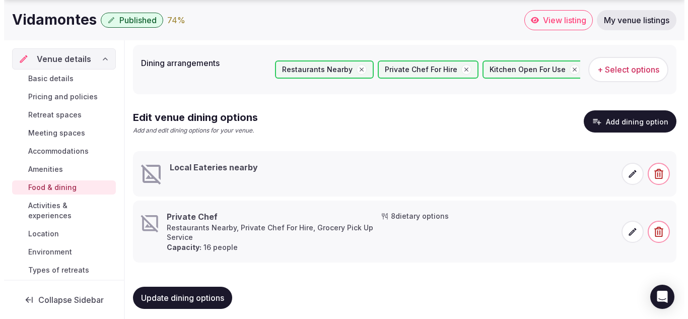
scroll to position [108, 0]
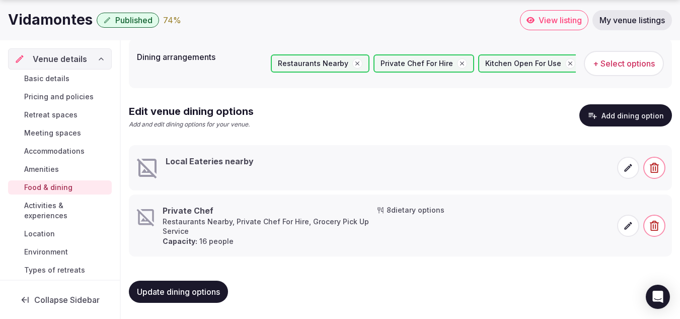
click at [271, 165] on div "Local Eateries nearby" at bounding box center [252, 168] width 235 height 24
click at [623, 165] on span at bounding box center [628, 168] width 22 height 22
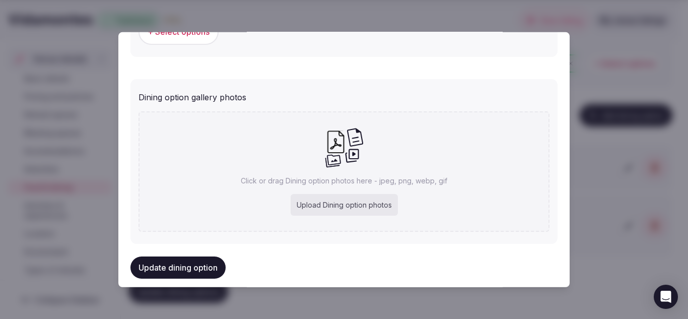
scroll to position [394, 0]
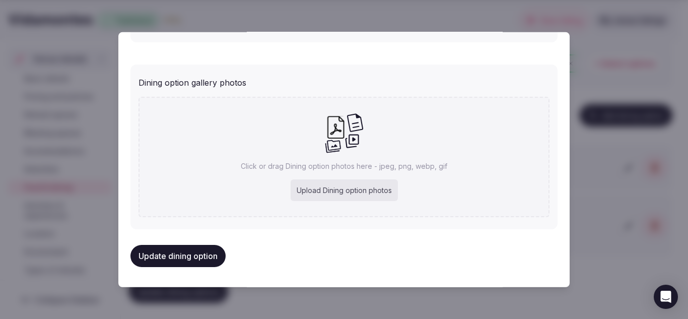
click at [614, 218] on div at bounding box center [344, 159] width 688 height 319
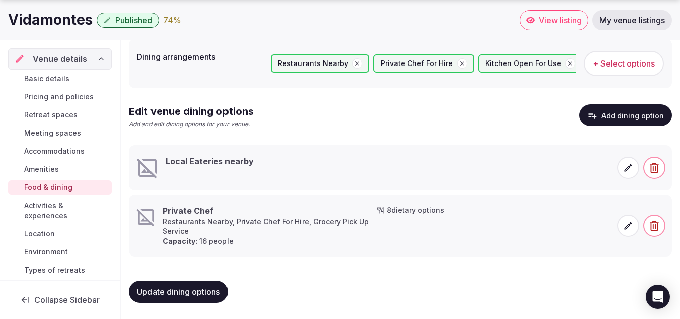
click at [174, 19] on div "74 %" at bounding box center [172, 20] width 18 height 12
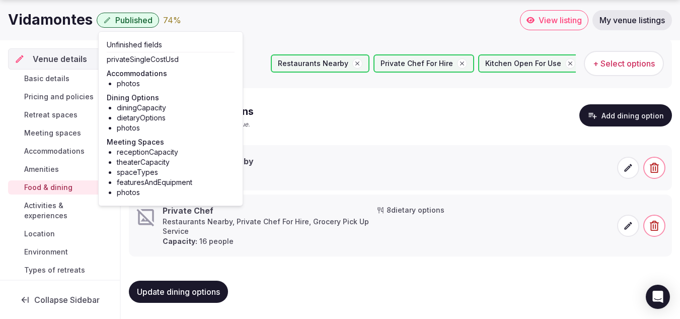
click at [283, 262] on div "Overview Dining arrangements Restaurants Nearby Private Chef For Hire Kitchen O…" at bounding box center [400, 166] width 543 height 290
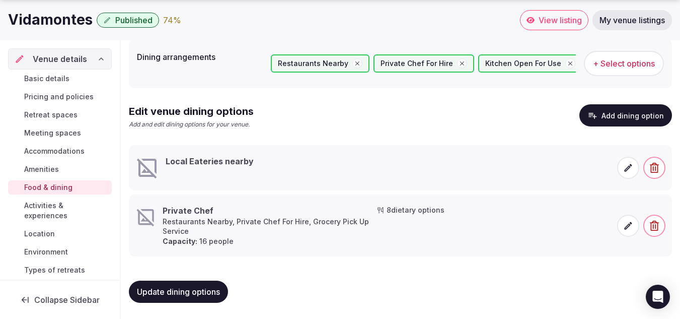
click at [624, 169] on icon at bounding box center [628, 168] width 10 height 10
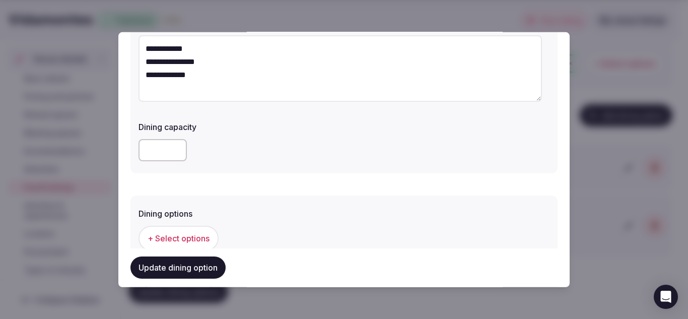
scroll to position [114, 0]
click at [176, 146] on input "*" at bounding box center [162, 149] width 48 height 22
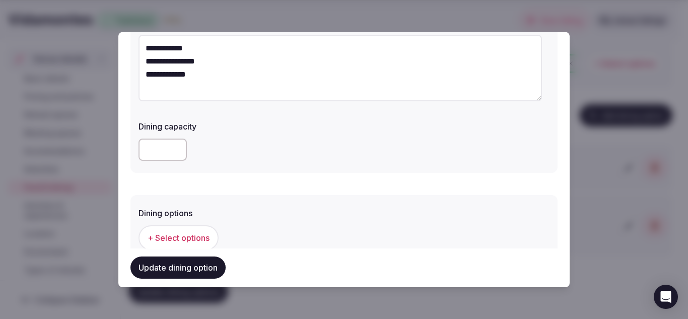
click at [176, 146] on input "*" at bounding box center [162, 149] width 48 height 22
click at [177, 147] on input "**" at bounding box center [162, 149] width 48 height 22
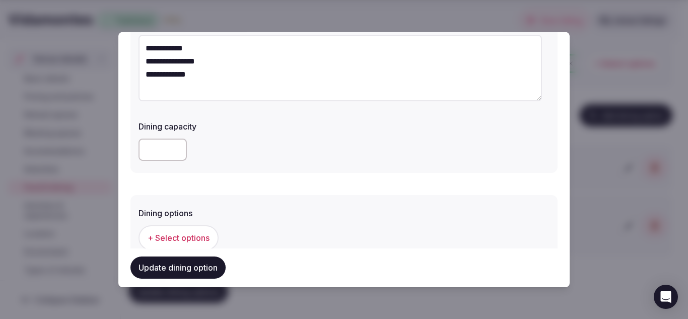
click at [177, 147] on input "**" at bounding box center [162, 149] width 48 height 22
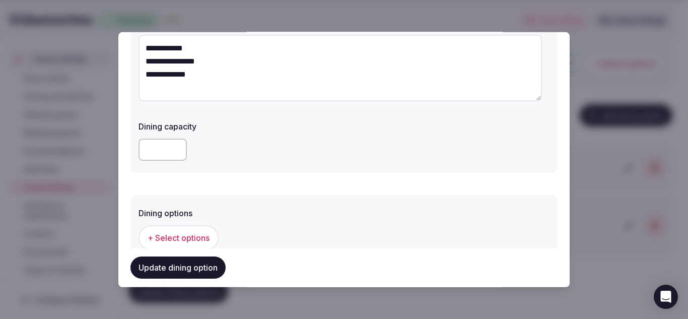
click at [177, 147] on input "**" at bounding box center [162, 149] width 48 height 22
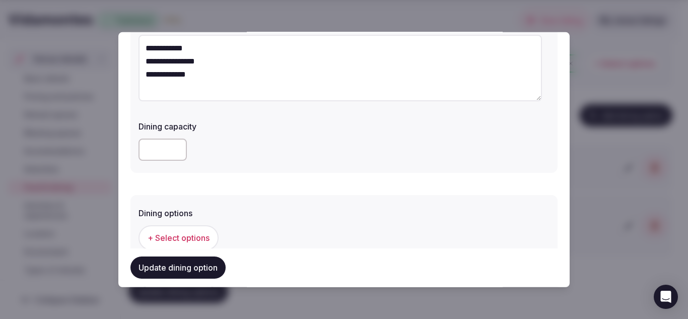
click at [175, 154] on input "**" at bounding box center [162, 149] width 48 height 22
click at [177, 151] on input "**" at bounding box center [162, 149] width 48 height 22
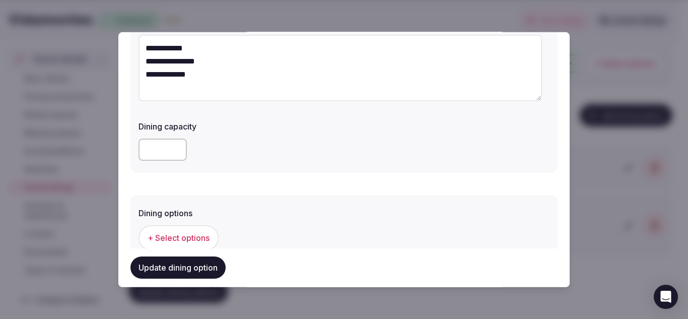
type input "**"
click at [177, 151] on input "**" at bounding box center [162, 149] width 48 height 22
click at [253, 154] on div "**" at bounding box center [343, 149] width 411 height 22
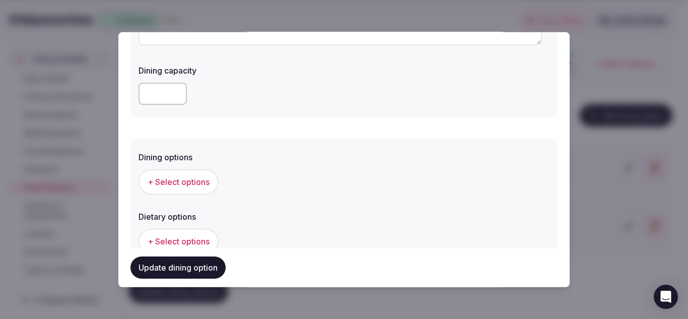
scroll to position [173, 0]
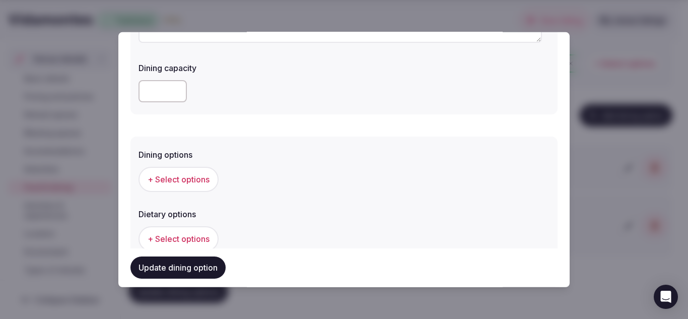
click at [182, 189] on button "+ Select options" at bounding box center [178, 178] width 80 height 25
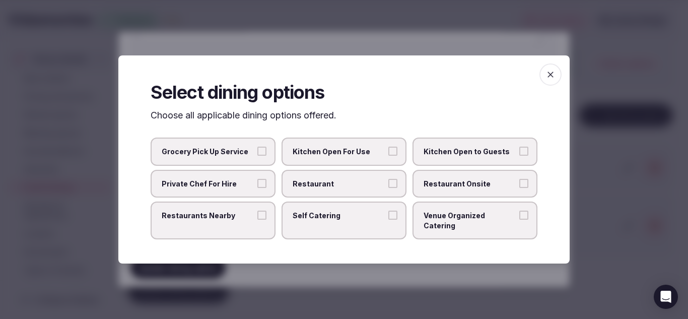
click at [328, 189] on span "Restaurant" at bounding box center [339, 184] width 93 height 10
click at [388, 188] on button "Restaurant" at bounding box center [392, 183] width 9 height 9
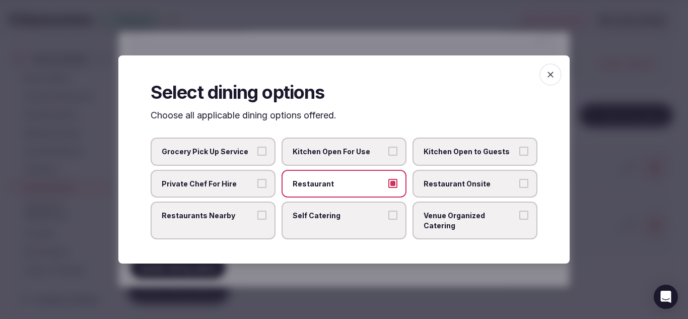
click at [553, 72] on span "button" at bounding box center [550, 74] width 22 height 22
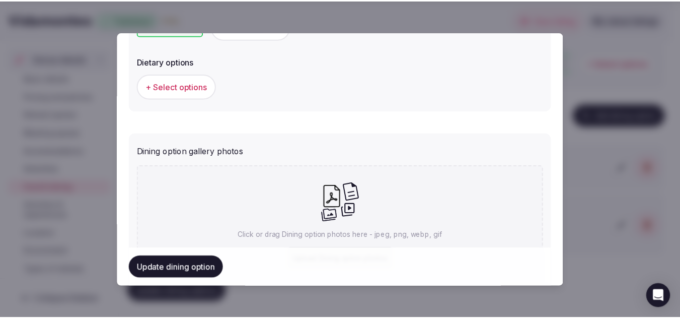
scroll to position [362, 0]
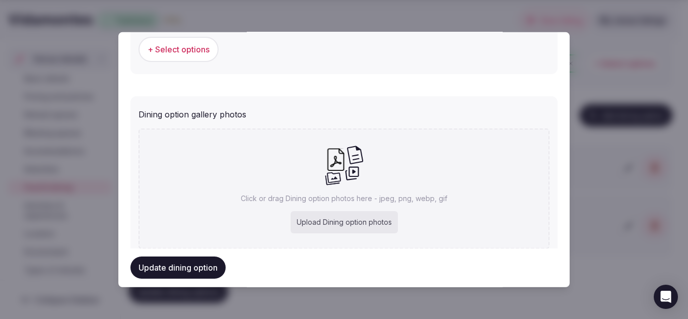
click at [167, 268] on button "Update dining option" at bounding box center [177, 268] width 95 height 22
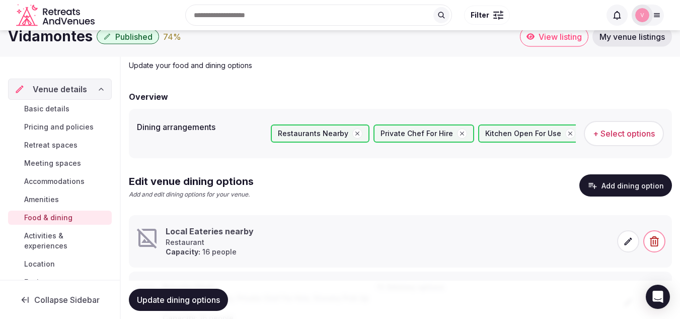
scroll to position [0, 0]
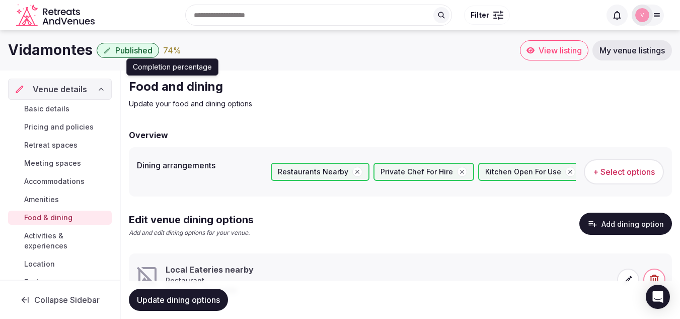
click at [174, 53] on div "74 %" at bounding box center [172, 50] width 18 height 12
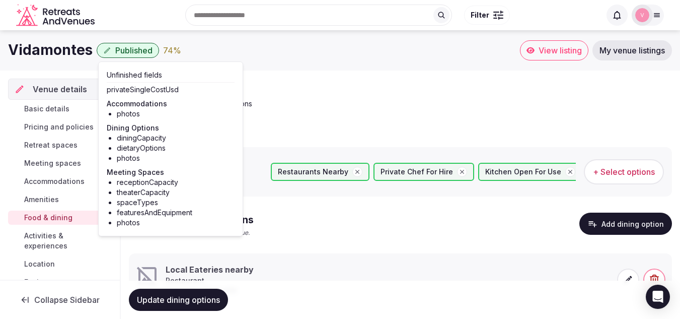
click at [38, 188] on link "Accommodations" at bounding box center [60, 181] width 104 height 14
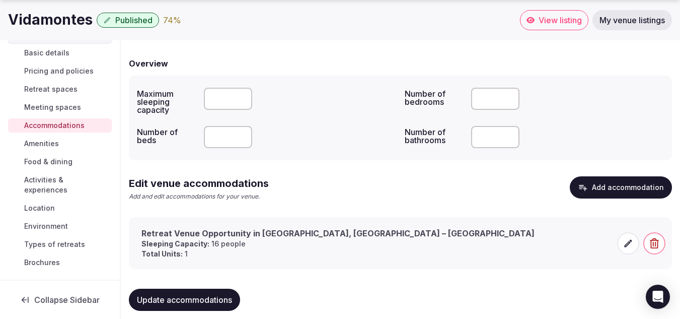
scroll to position [77, 0]
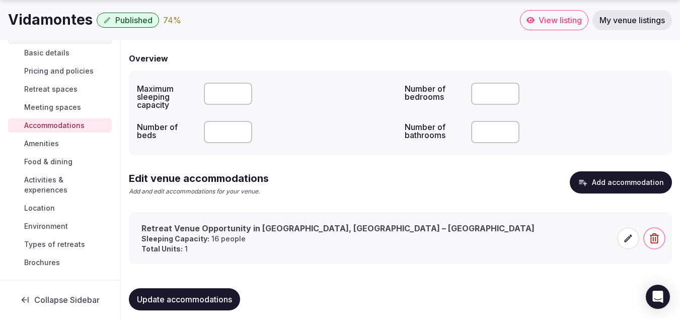
click at [49, 110] on span "Meeting spaces" at bounding box center [52, 107] width 57 height 10
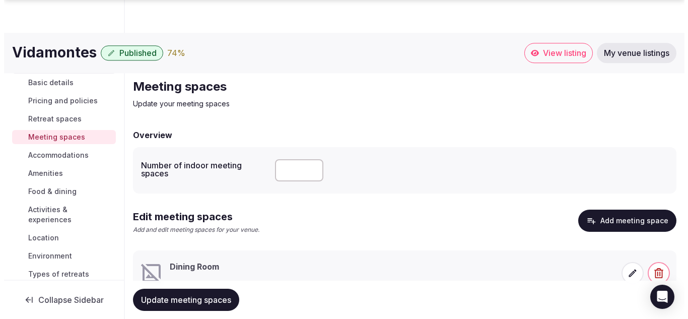
scroll to position [39, 0]
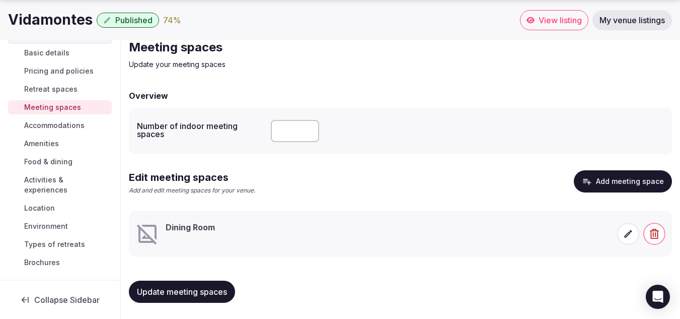
click at [502, 234] on div "Dining Room" at bounding box center [373, 234] width 476 height 24
click at [624, 231] on icon at bounding box center [628, 234] width 10 height 10
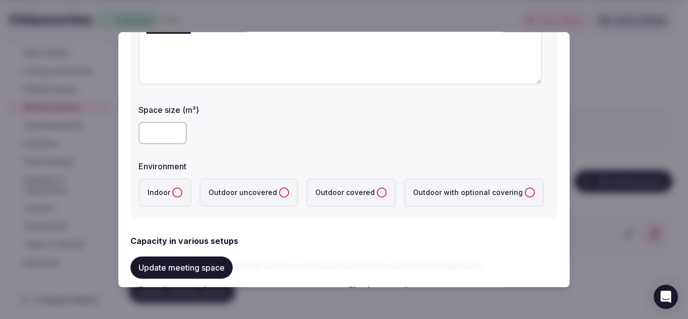
scroll to position [131, 0]
click at [177, 192] on button "Indoor" at bounding box center [177, 191] width 10 height 10
click at [174, 139] on input "number" at bounding box center [162, 132] width 48 height 22
click at [175, 130] on input "***" at bounding box center [162, 132] width 48 height 22
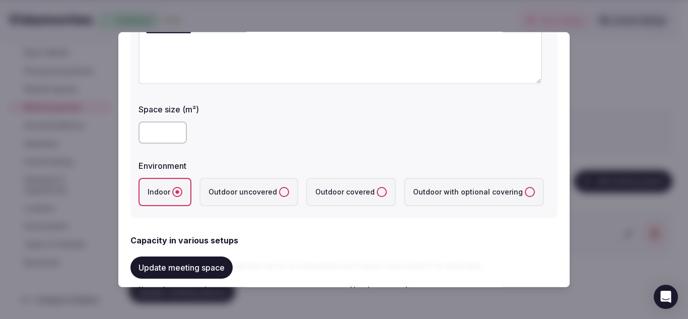
click at [175, 130] on input "***" at bounding box center [162, 132] width 48 height 22
click at [175, 130] on input "*" at bounding box center [162, 132] width 48 height 22
click at [191, 107] on label "Space size (m²)" at bounding box center [343, 109] width 411 height 8
click at [175, 130] on input "***" at bounding box center [162, 132] width 48 height 22
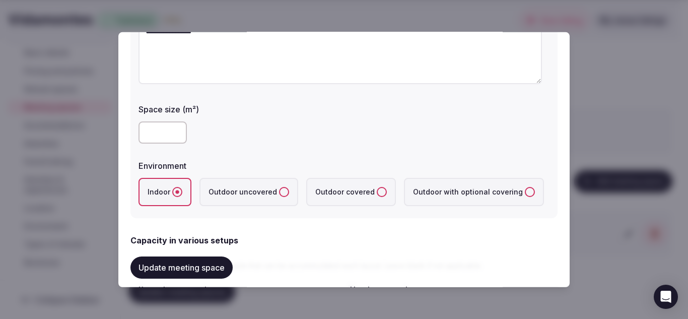
click at [175, 130] on input "***" at bounding box center [162, 132] width 48 height 22
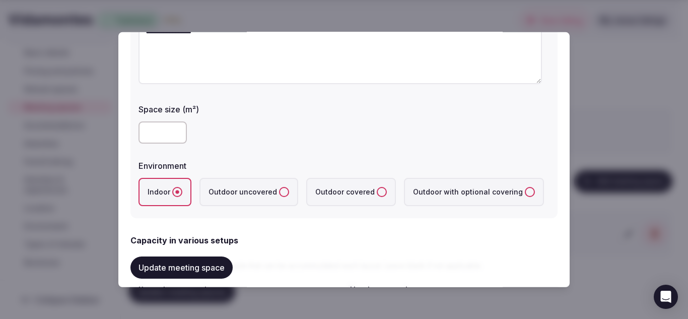
click at [175, 130] on input "***" at bounding box center [162, 132] width 48 height 22
type input "*"
click at [175, 130] on input "*" at bounding box center [162, 132] width 48 height 22
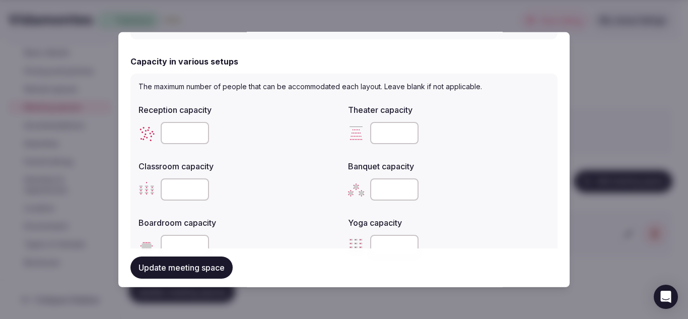
scroll to position [335, 0]
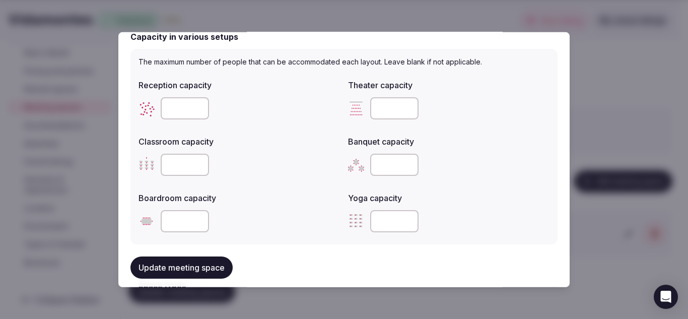
click at [394, 110] on input "number" at bounding box center [394, 108] width 48 height 22
click at [402, 108] on input "*" at bounding box center [394, 108] width 48 height 22
type input "*"
click at [407, 111] on input "*" at bounding box center [394, 108] width 48 height 22
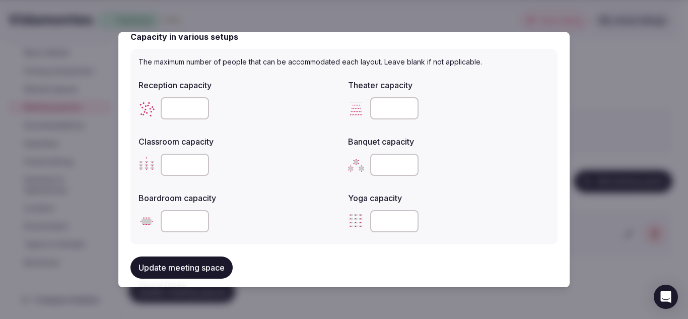
click at [407, 111] on input "*" at bounding box center [394, 108] width 48 height 22
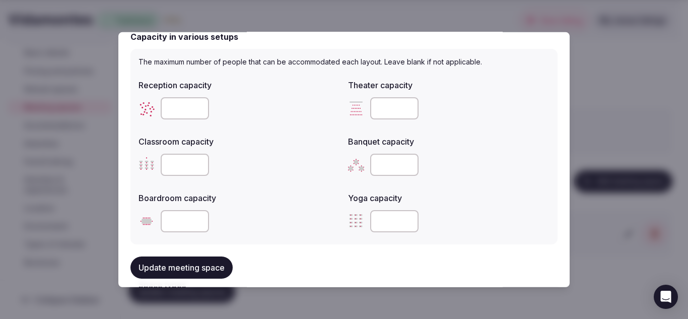
click at [407, 111] on input "*" at bounding box center [394, 108] width 48 height 22
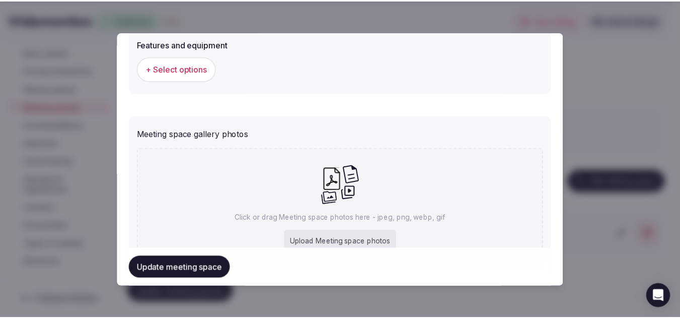
scroll to position [686, 0]
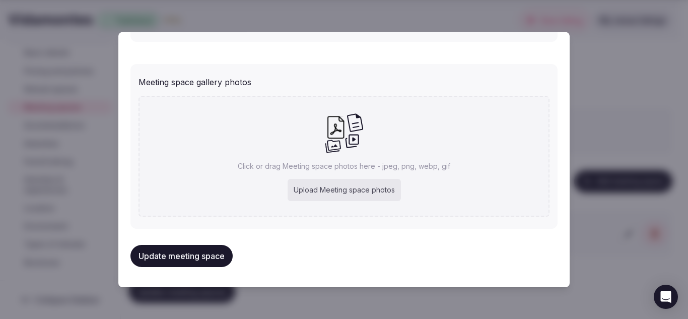
click at [602, 67] on div at bounding box center [344, 159] width 688 height 319
